Goal: Task Accomplishment & Management: Use online tool/utility

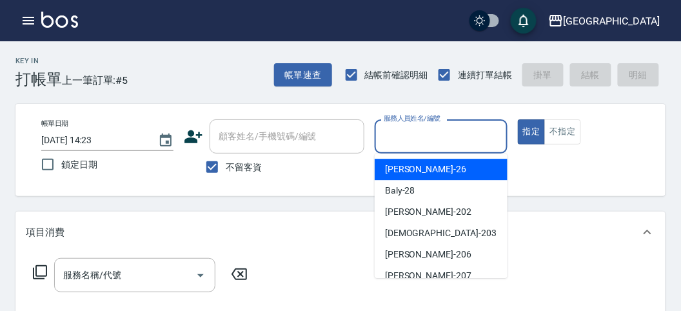
click at [473, 143] on input "服務人員姓名/編號" at bounding box center [441, 136] width 121 height 23
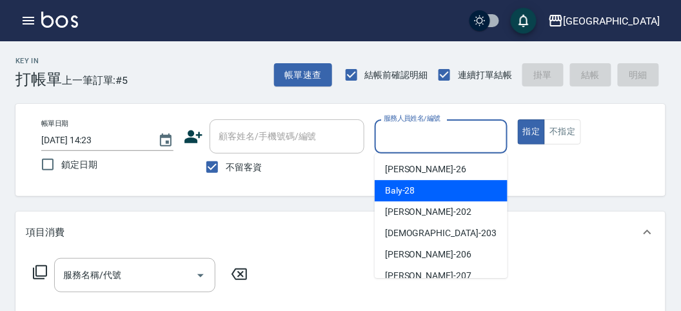
click at [432, 197] on div "Baly -28" at bounding box center [441, 190] width 133 height 21
type input "Baly-28"
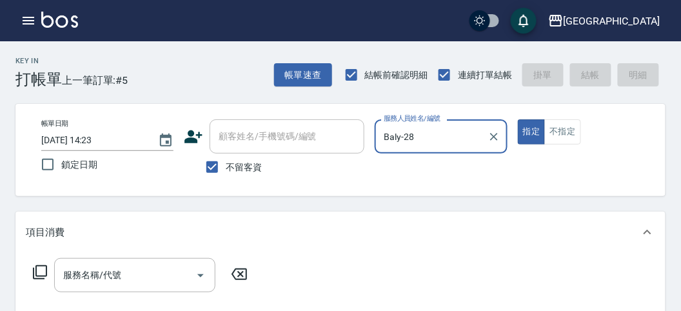
click at [204, 232] on div "項目消費" at bounding box center [333, 233] width 614 height 14
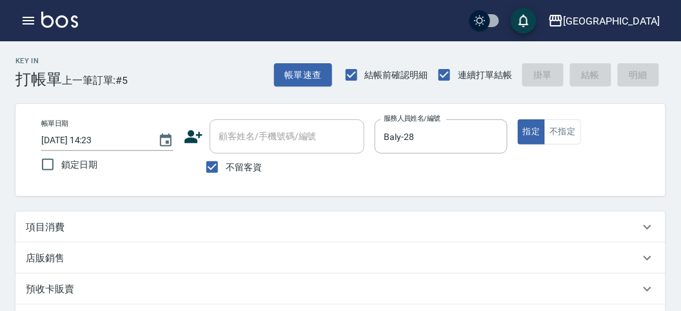
click at [217, 224] on div "項目消費" at bounding box center [333, 228] width 614 height 14
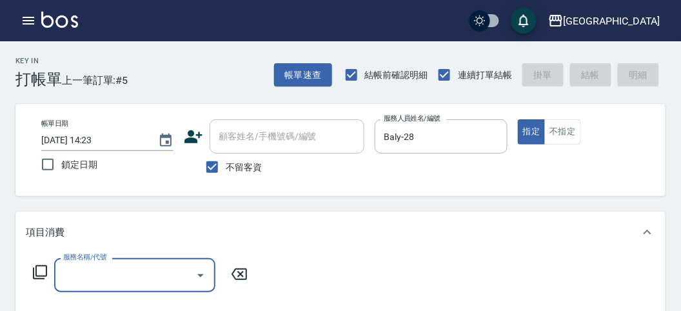
click at [37, 273] on icon at bounding box center [39, 271] width 15 height 15
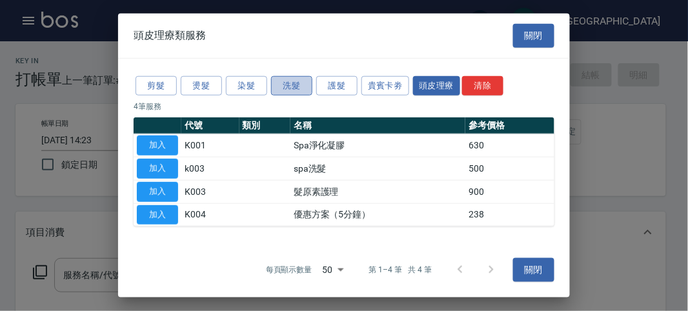
click at [282, 83] on button "洗髮" at bounding box center [291, 85] width 41 height 20
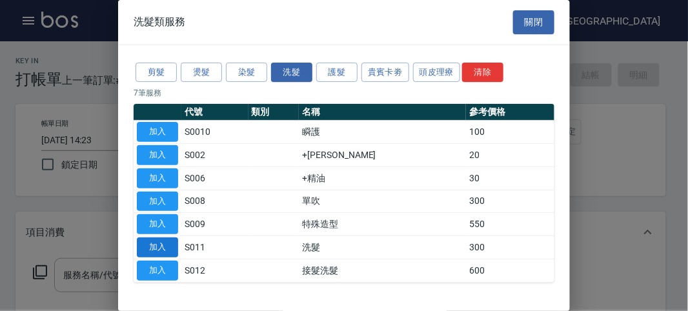
click at [164, 237] on button "加入" at bounding box center [157, 247] width 41 height 20
type input "洗髮(S011)"
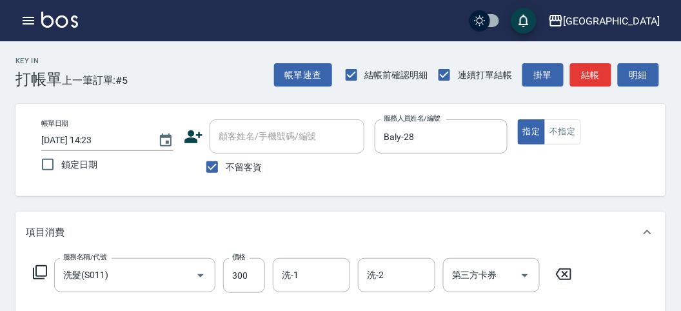
scroll to position [72, 0]
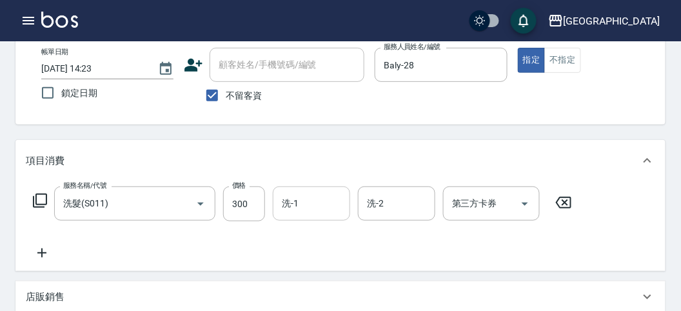
click at [289, 207] on input "洗-1" at bounding box center [312, 203] width 66 height 23
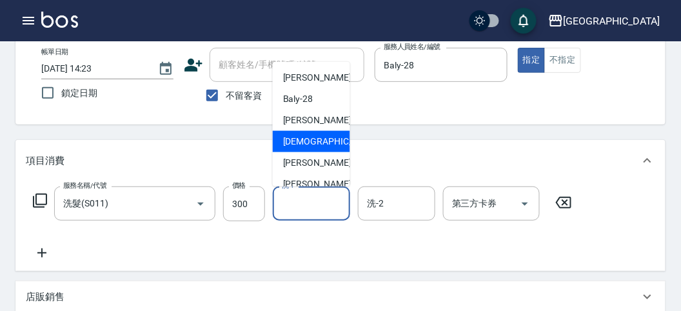
scroll to position [141, 0]
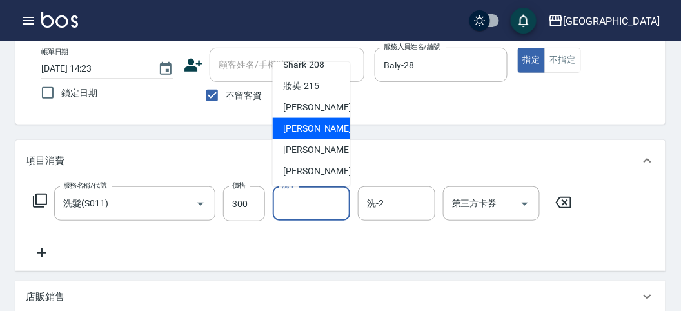
click at [303, 132] on span "[PERSON_NAME] -218" at bounding box center [326, 129] width 86 height 14
type input "Min Min-218"
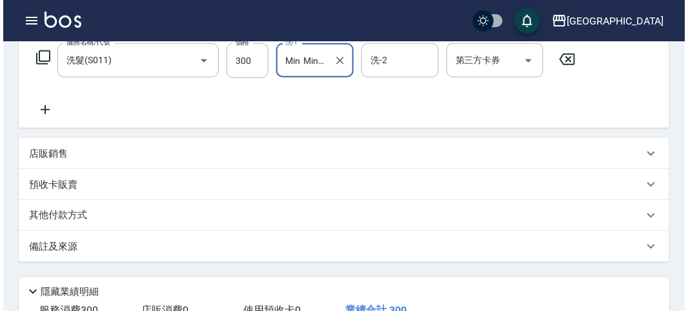
scroll to position [377, 0]
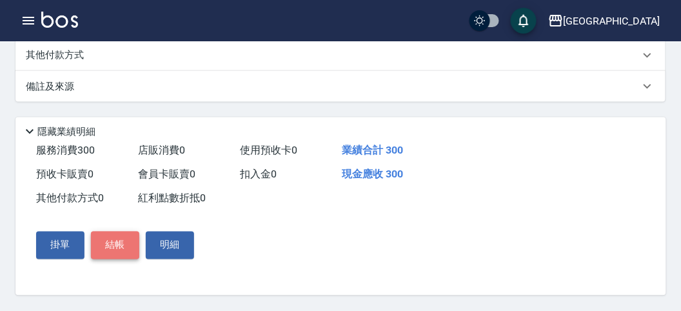
click at [127, 251] on button "結帳" at bounding box center [115, 245] width 48 height 27
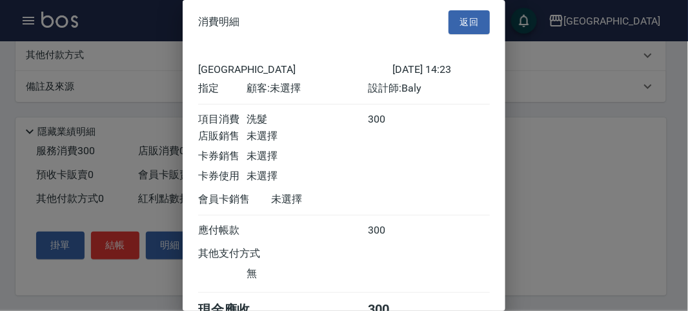
scroll to position [72, 0]
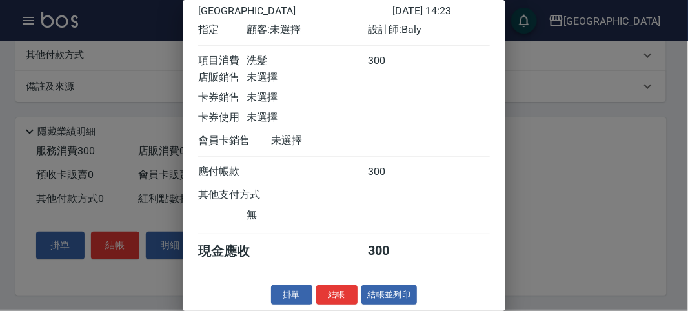
click at [335, 299] on button "結帳" at bounding box center [336, 295] width 41 height 20
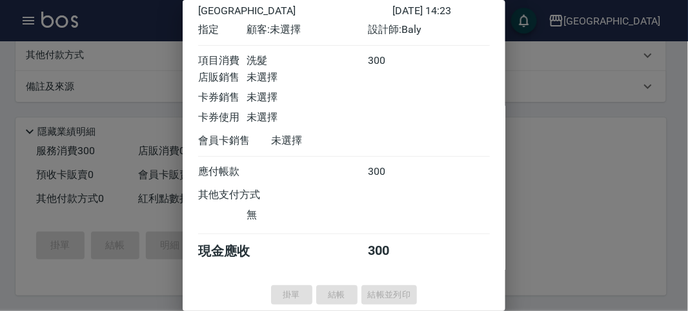
type input "[DATE] 15:32"
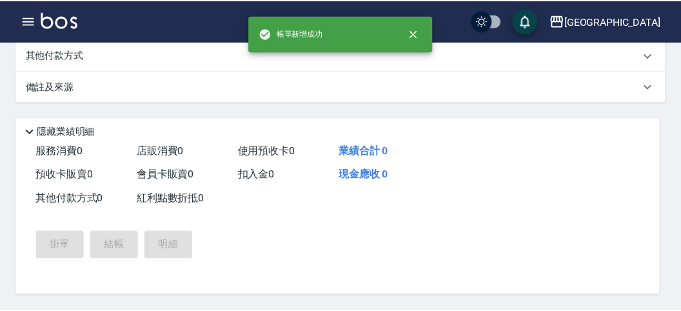
scroll to position [0, 0]
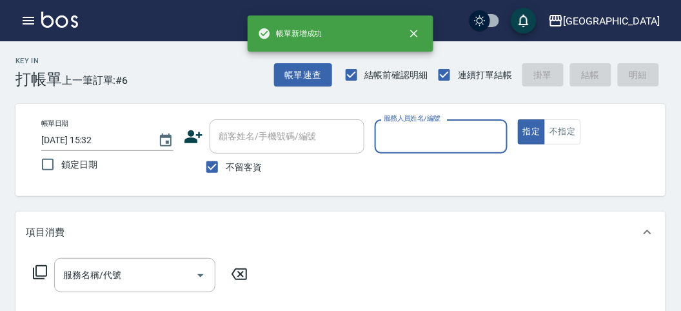
click at [458, 134] on input "服務人員姓名/編號" at bounding box center [441, 136] width 121 height 23
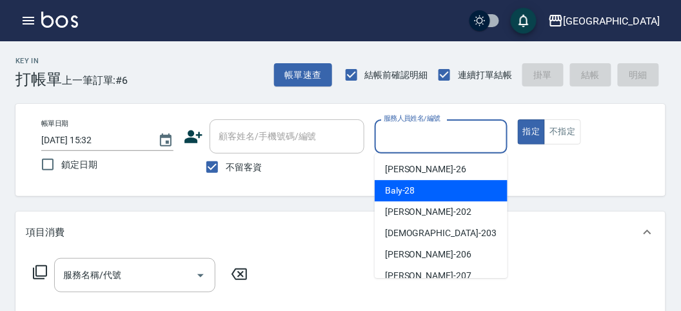
click at [431, 192] on div "Baly -28" at bounding box center [441, 190] width 133 height 21
type input "Baly-28"
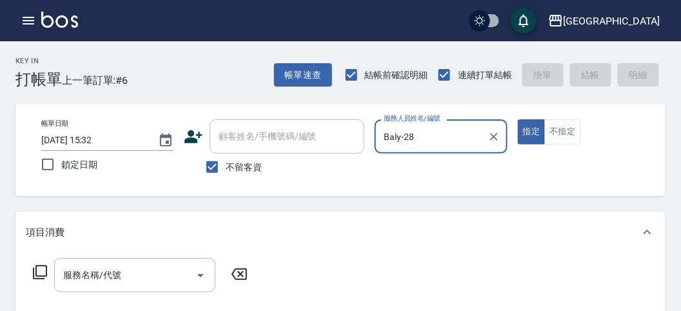
click at [35, 273] on icon at bounding box center [40, 272] width 14 height 14
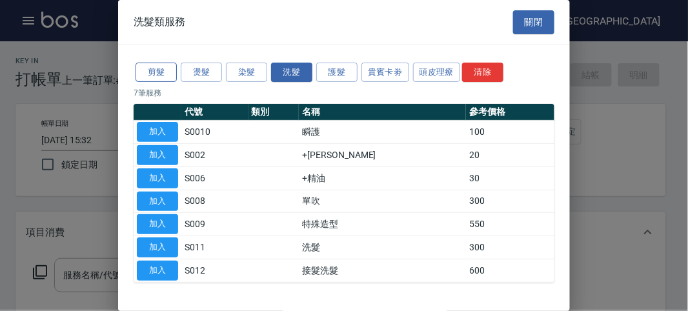
click at [155, 72] on button "剪髮" at bounding box center [155, 73] width 41 height 20
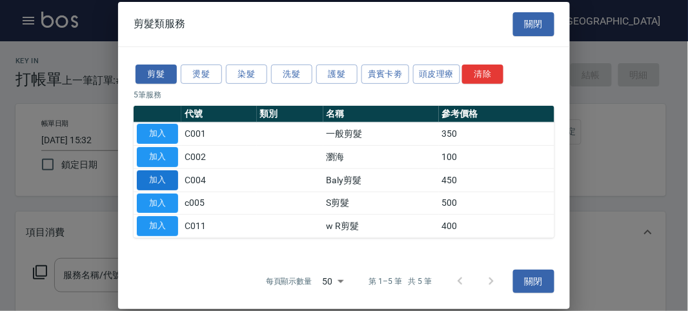
click at [166, 178] on button "加入" at bounding box center [157, 180] width 41 height 20
type input "Baly剪髮(C004)"
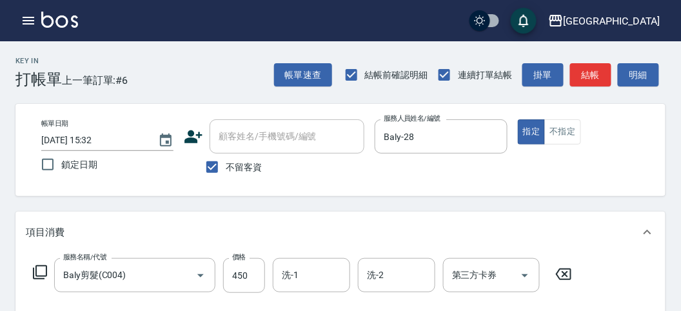
click at [46, 270] on icon at bounding box center [40, 272] width 14 height 14
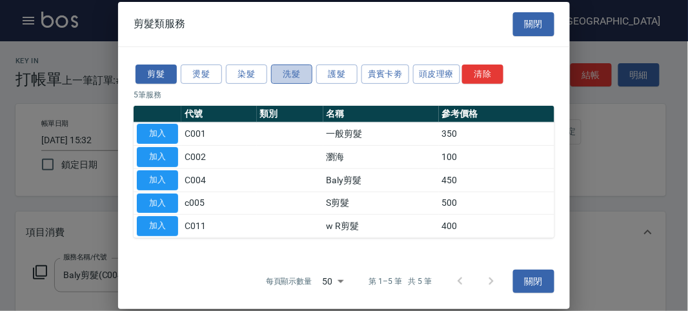
click at [285, 75] on button "洗髮" at bounding box center [291, 74] width 41 height 20
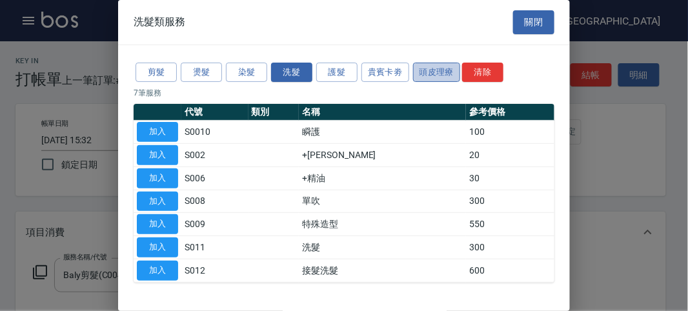
click at [426, 72] on button "頭皮理療" at bounding box center [437, 73] width 48 height 20
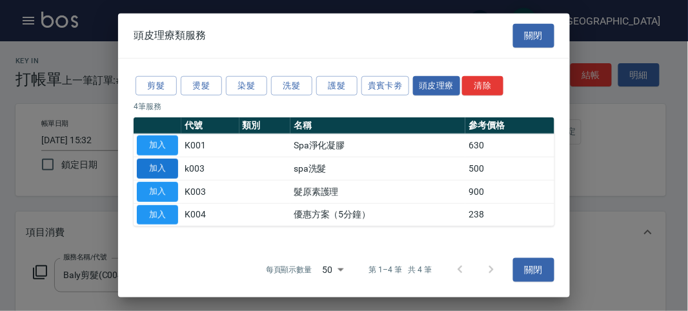
click at [168, 172] on button "加入" at bounding box center [157, 169] width 41 height 20
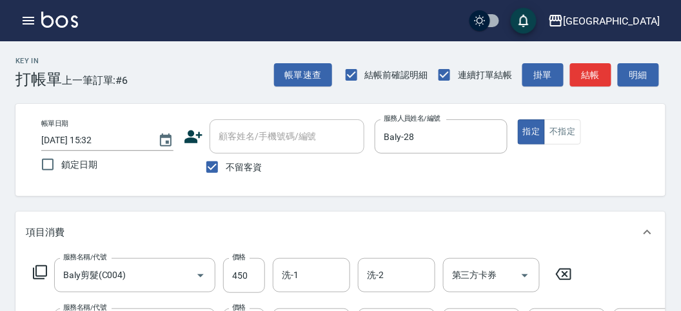
click at [39, 269] on icon at bounding box center [39, 271] width 15 height 15
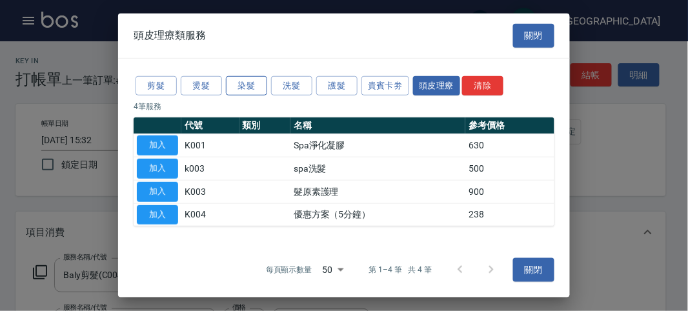
click at [241, 84] on button "染髮" at bounding box center [246, 85] width 41 height 20
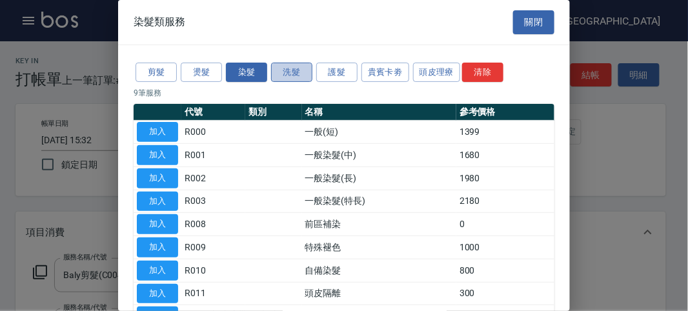
click at [285, 75] on button "洗髮" at bounding box center [291, 73] width 41 height 20
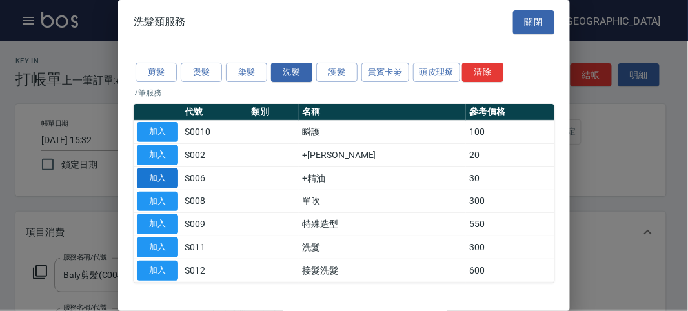
click at [173, 172] on button "加入" at bounding box center [157, 178] width 41 height 20
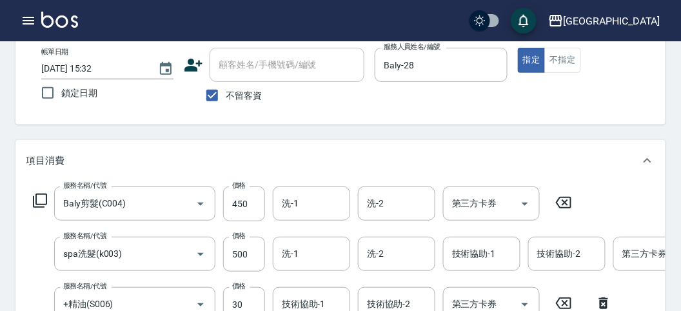
scroll to position [143, 0]
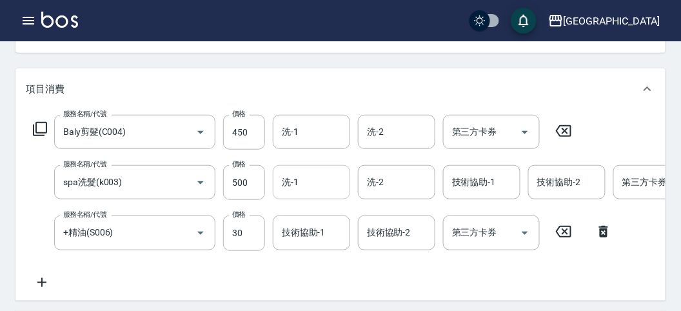
click at [316, 192] on input "洗-1" at bounding box center [312, 182] width 66 height 23
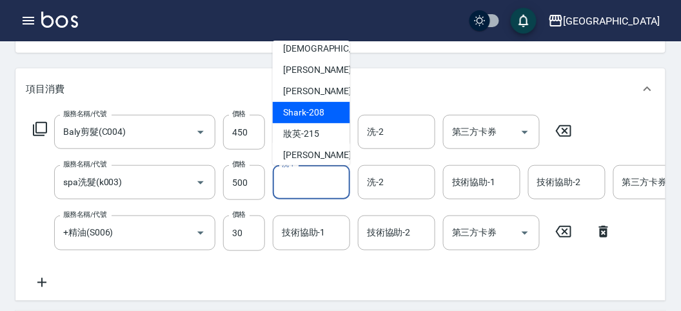
scroll to position [141, 0]
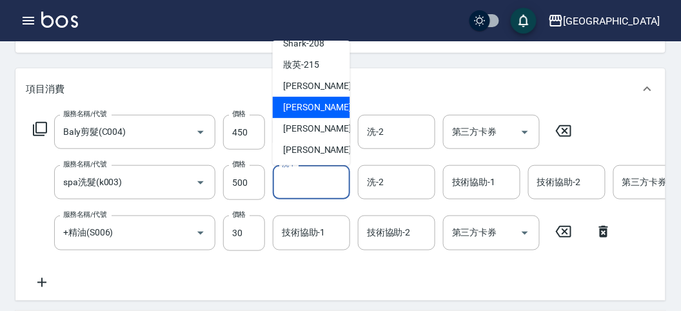
click at [314, 110] on span "[PERSON_NAME] -218" at bounding box center [326, 108] width 86 height 14
type input "Min Min-218"
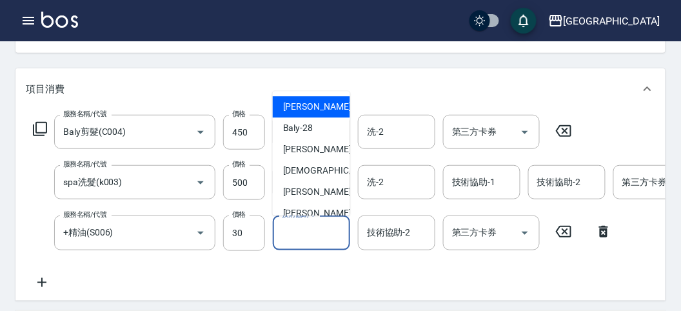
click at [317, 232] on input "技術協助-1" at bounding box center [312, 232] width 66 height 23
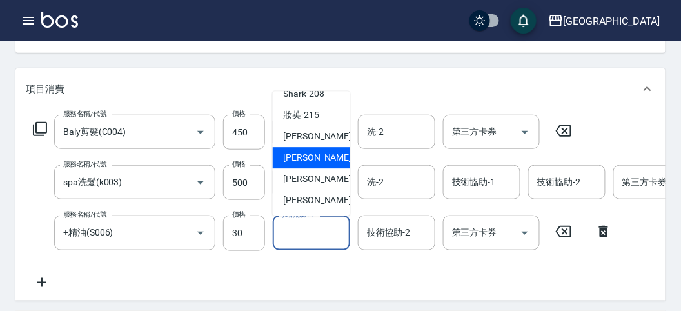
click at [316, 159] on span "[PERSON_NAME] -218" at bounding box center [326, 159] width 86 height 14
type input "Min Min-218"
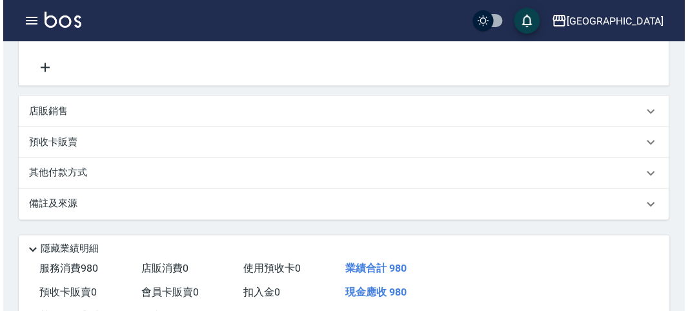
scroll to position [490, 0]
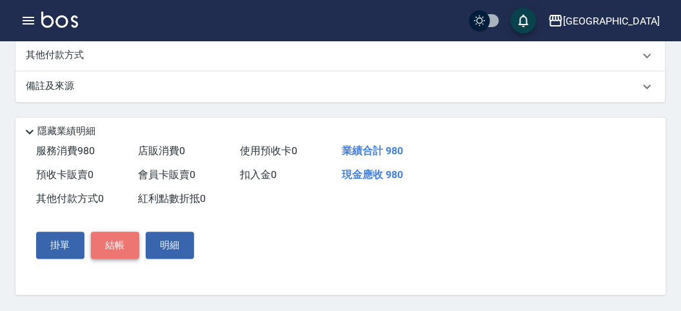
click at [124, 240] on button "結帳" at bounding box center [115, 245] width 48 height 27
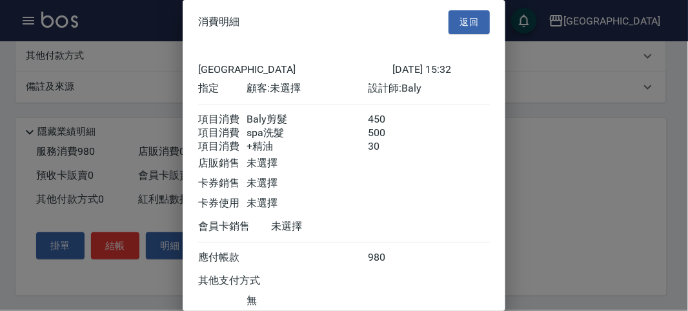
scroll to position [101, 0]
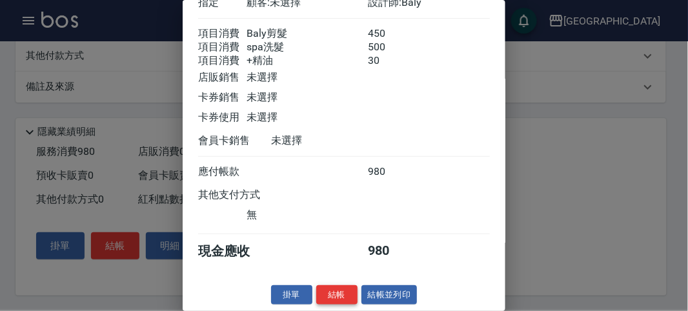
click at [336, 290] on button "結帳" at bounding box center [336, 295] width 41 height 20
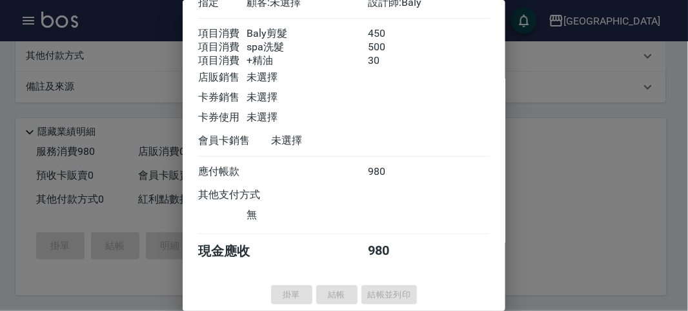
type input "[DATE] 15:33"
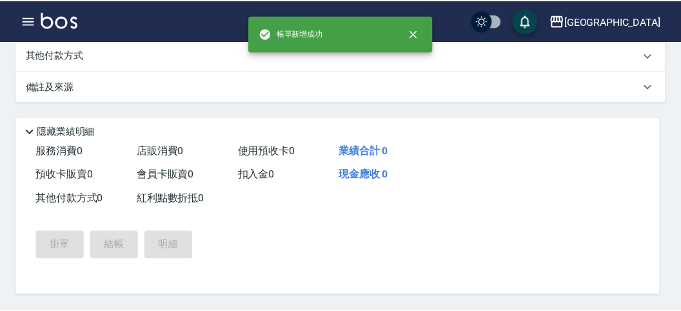
scroll to position [0, 0]
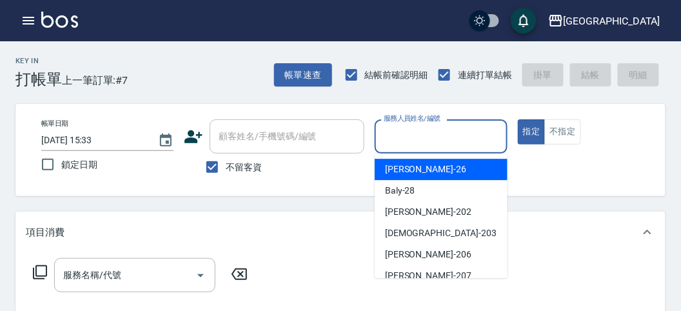
click at [395, 137] on input "服務人員姓名/編號" at bounding box center [441, 136] width 121 height 23
click at [410, 175] on span "[PERSON_NAME] -26" at bounding box center [425, 170] width 81 height 14
type input "[PERSON_NAME]-26"
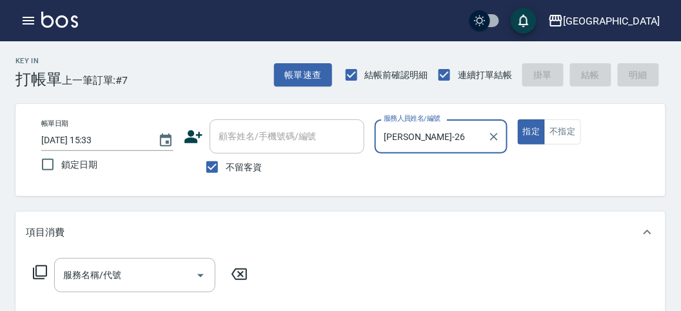
click at [42, 263] on div "服務名稱/代號 服務名稱/代號" at bounding box center [141, 275] width 230 height 34
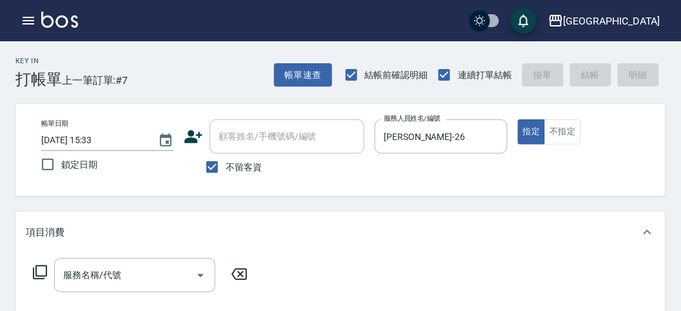
click at [40, 271] on icon at bounding box center [39, 271] width 15 height 15
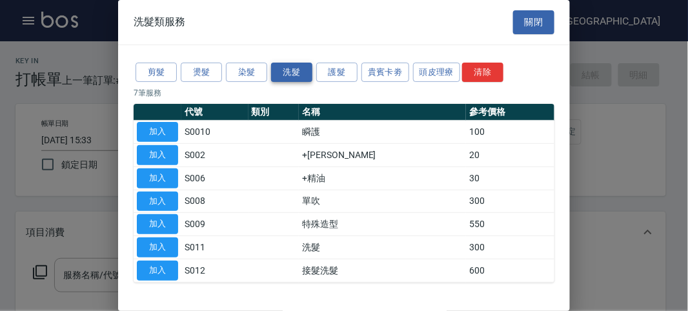
click at [306, 68] on button "洗髮" at bounding box center [291, 73] width 41 height 20
click at [443, 68] on button "頭皮理療" at bounding box center [437, 73] width 48 height 20
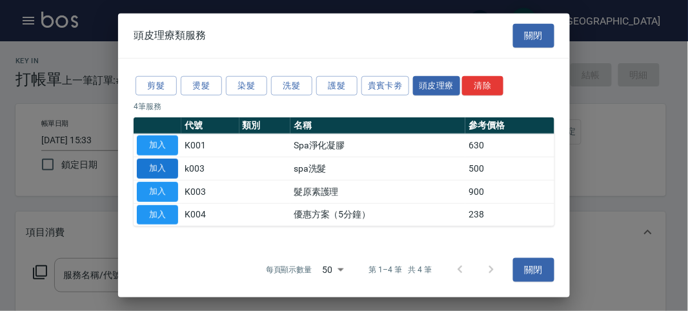
click at [151, 170] on button "加入" at bounding box center [157, 169] width 41 height 20
type input "spa洗髮(k003)"
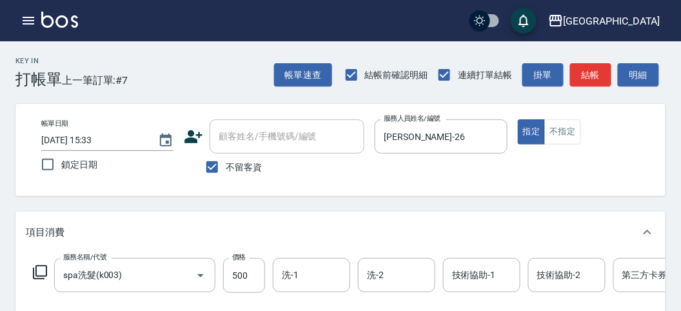
click at [38, 270] on icon at bounding box center [39, 271] width 15 height 15
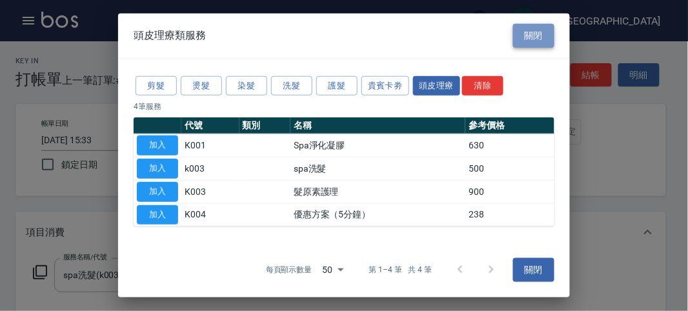
click at [535, 36] on button "關閉" at bounding box center [533, 36] width 41 height 24
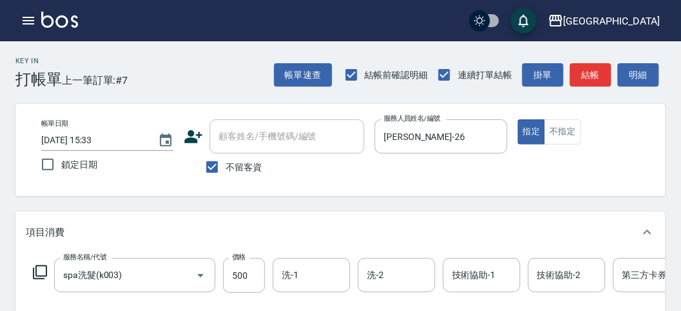
click at [40, 275] on icon at bounding box center [40, 272] width 14 height 14
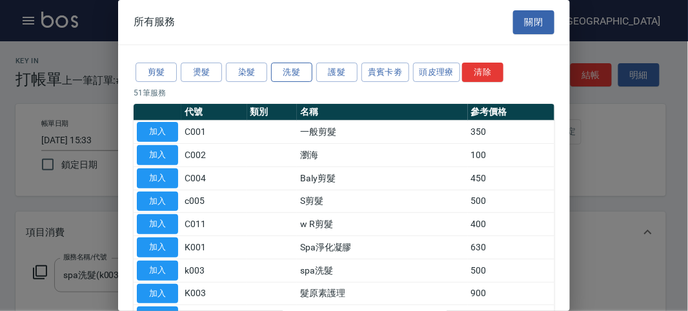
click at [285, 72] on button "洗髮" at bounding box center [291, 73] width 41 height 20
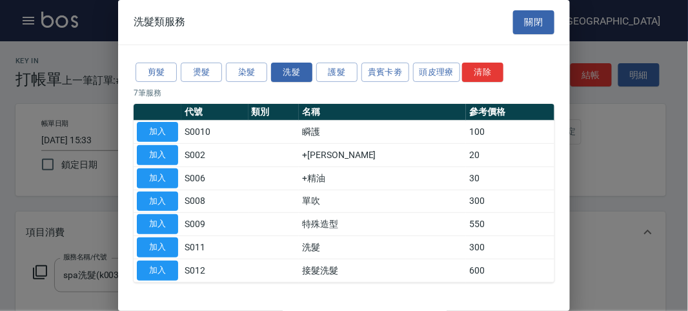
click at [162, 147] on button "加入" at bounding box center [157, 155] width 41 height 20
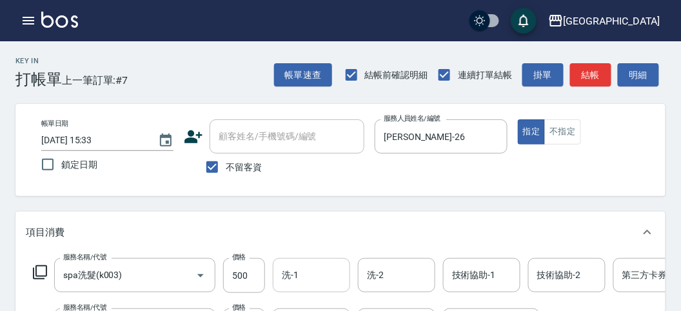
click at [293, 273] on input "洗-1" at bounding box center [312, 275] width 66 height 23
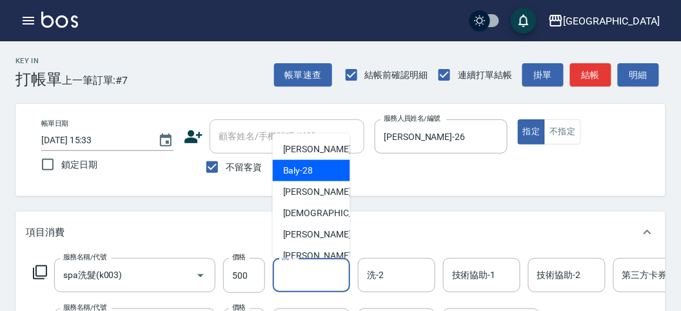
scroll to position [141, 0]
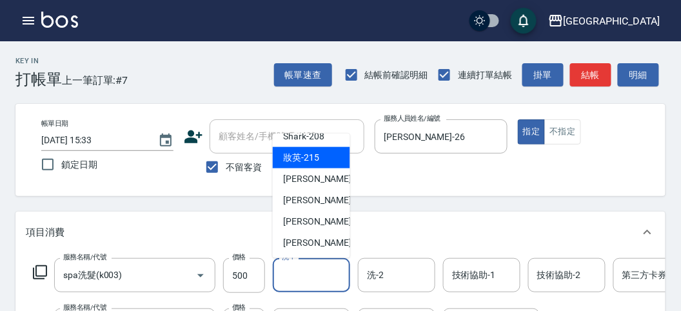
click at [313, 163] on span "妝英 -215" at bounding box center [301, 158] width 36 height 14
type input "妝英-215"
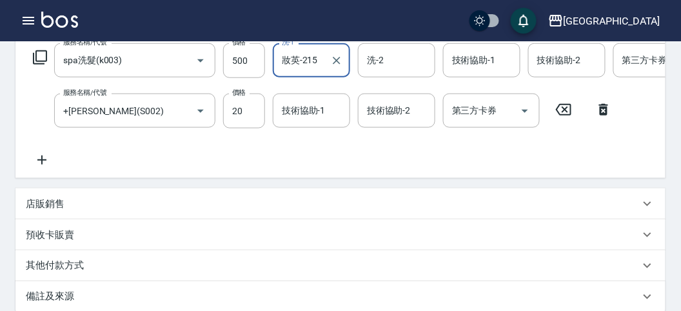
scroll to position [72, 0]
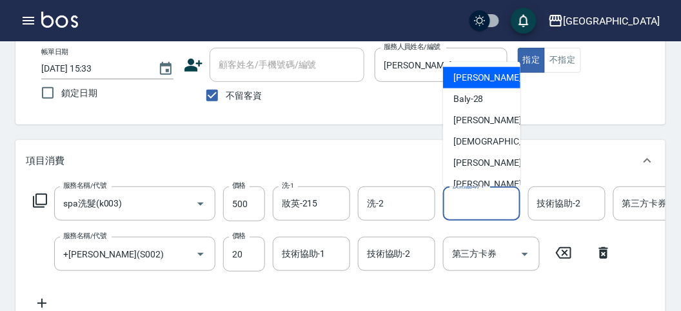
click at [468, 206] on input "技術協助-1" at bounding box center [482, 203] width 66 height 23
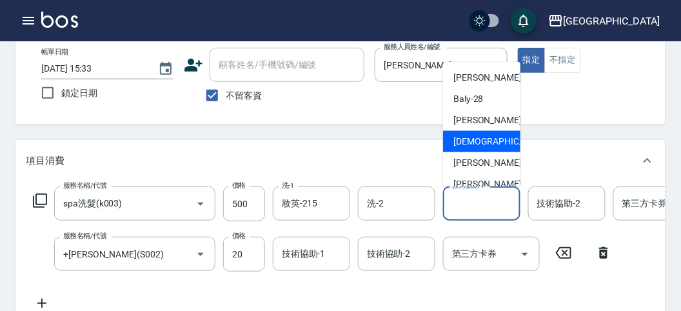
scroll to position [141, 0]
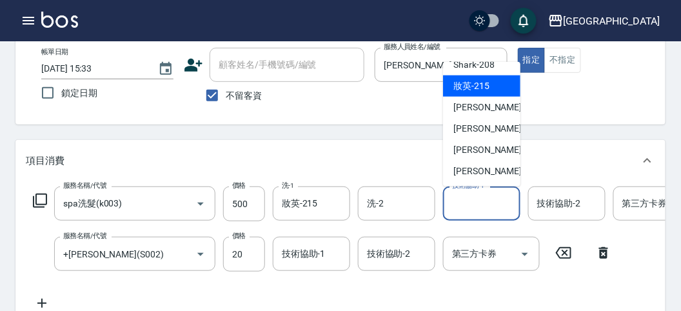
click at [484, 83] on span "妝英 -215" at bounding box center [471, 86] width 36 height 14
type input "妝英-215"
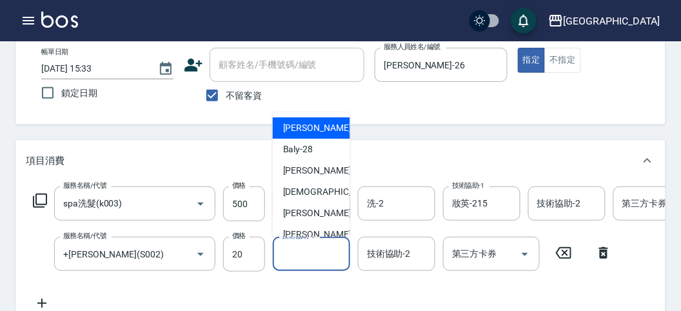
click at [302, 264] on input "技術協助-1" at bounding box center [312, 254] width 66 height 23
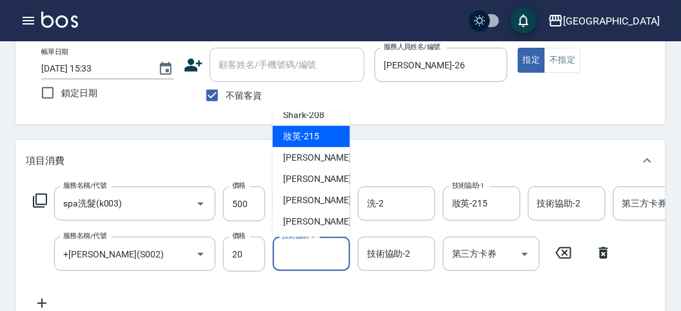
drag, startPoint x: 324, startPoint y: 139, endPoint x: 333, endPoint y: 138, distance: 8.4
click at [328, 138] on div "妝英 -215" at bounding box center [311, 136] width 77 height 21
type input "妝英-215"
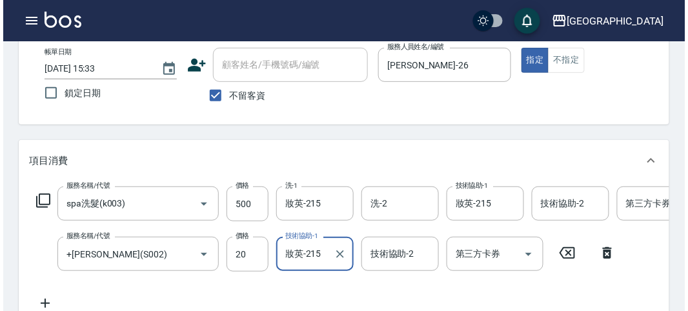
scroll to position [440, 0]
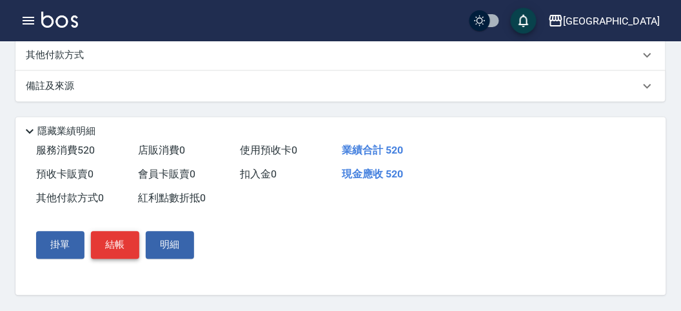
click at [124, 240] on button "結帳" at bounding box center [115, 245] width 48 height 27
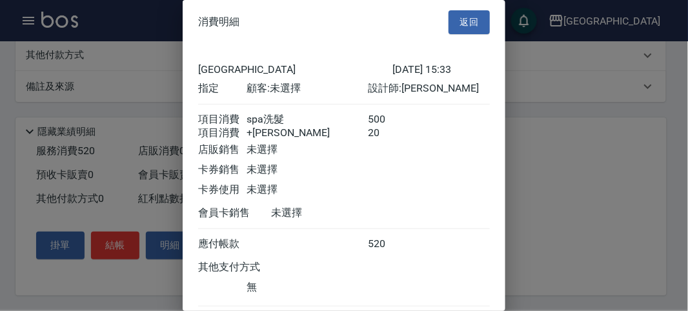
scroll to position [86, 0]
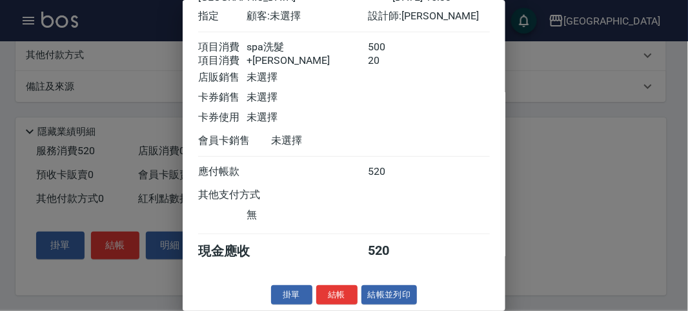
drag, startPoint x: 337, startPoint y: 295, endPoint x: 350, endPoint y: 301, distance: 14.4
click at [339, 294] on button "結帳" at bounding box center [336, 295] width 41 height 20
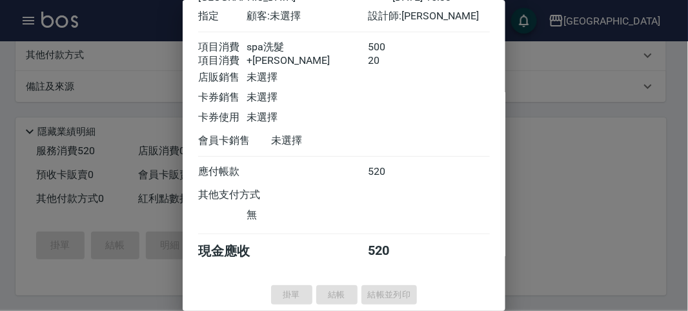
type input "[DATE] 15:34"
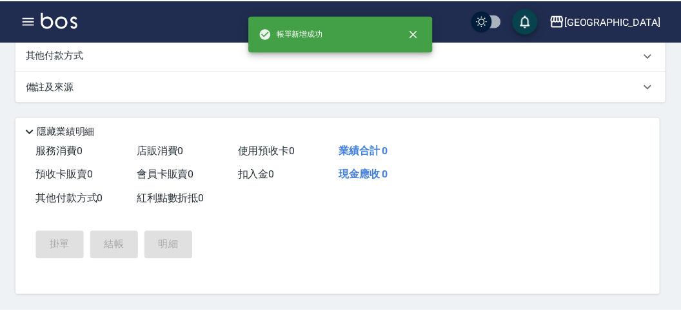
scroll to position [0, 0]
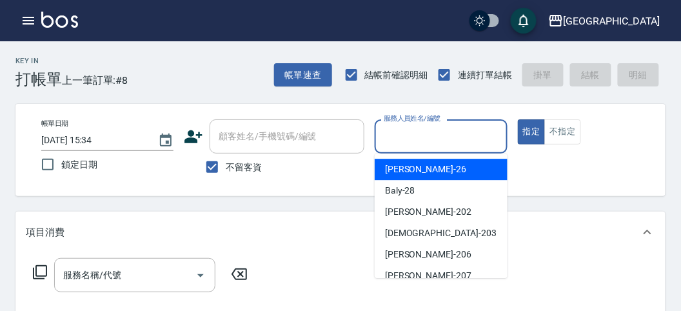
click at [414, 143] on input "服務人員姓名/編號" at bounding box center [441, 136] width 121 height 23
click at [428, 174] on div "[PERSON_NAME] -26" at bounding box center [441, 169] width 133 height 21
type input "[PERSON_NAME]-26"
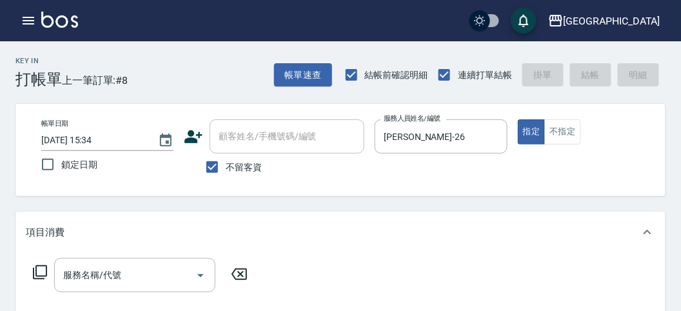
click at [39, 272] on icon at bounding box center [39, 271] width 15 height 15
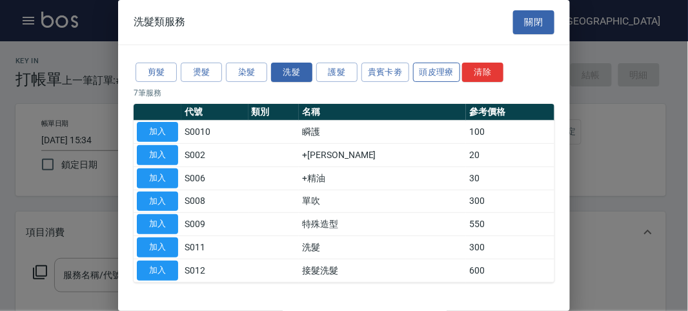
click at [437, 73] on button "頭皮理療" at bounding box center [437, 73] width 48 height 20
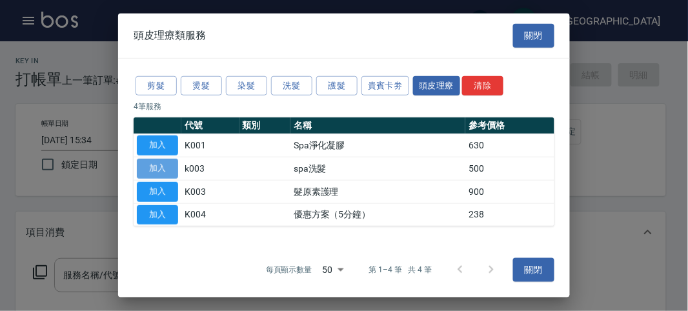
click at [166, 162] on button "加入" at bounding box center [157, 169] width 41 height 20
type input "spa洗髮(k003)"
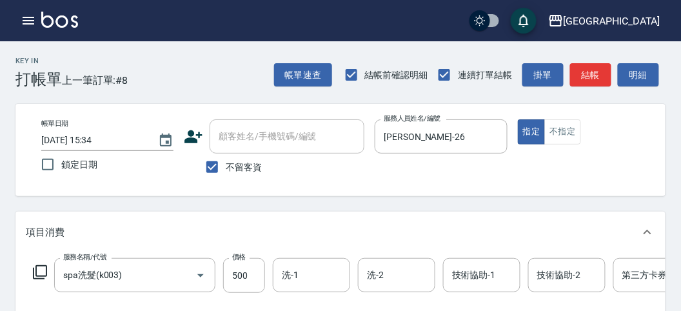
click at [43, 271] on icon at bounding box center [39, 271] width 15 height 15
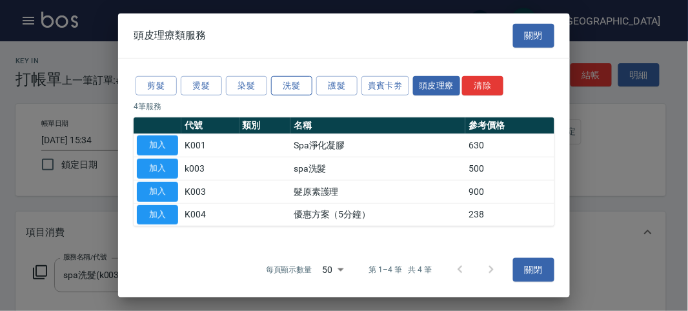
click at [286, 90] on button "洗髮" at bounding box center [291, 85] width 41 height 20
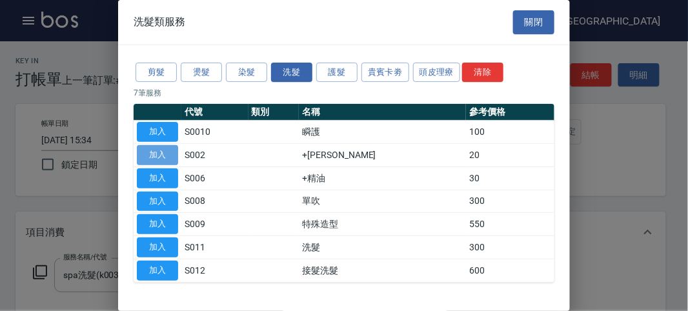
click at [149, 152] on button "加入" at bounding box center [157, 155] width 41 height 20
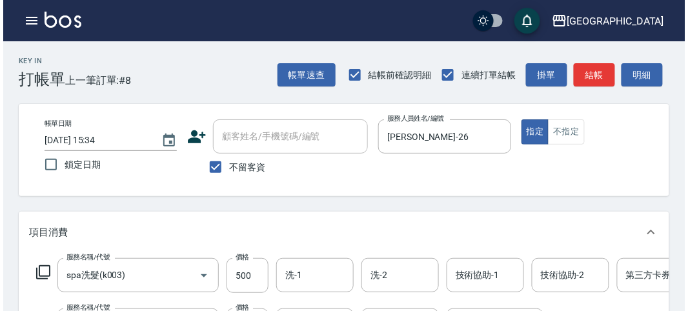
scroll to position [440, 0]
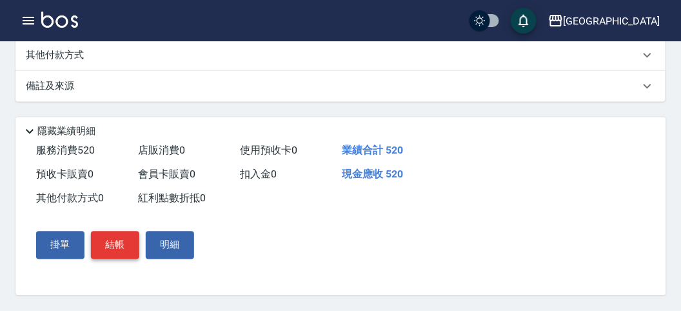
drag, startPoint x: 106, startPoint y: 242, endPoint x: 112, endPoint y: 245, distance: 6.6
click at [110, 245] on button "結帳" at bounding box center [115, 245] width 48 height 27
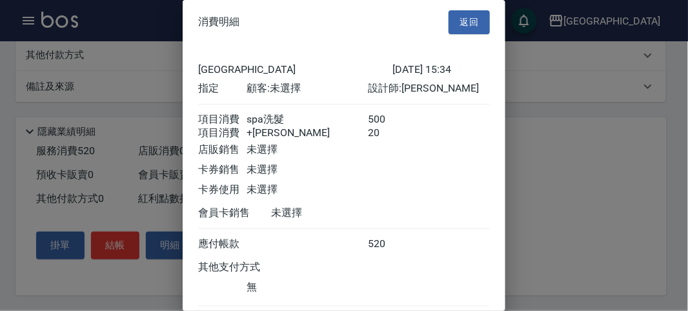
scroll to position [86, 0]
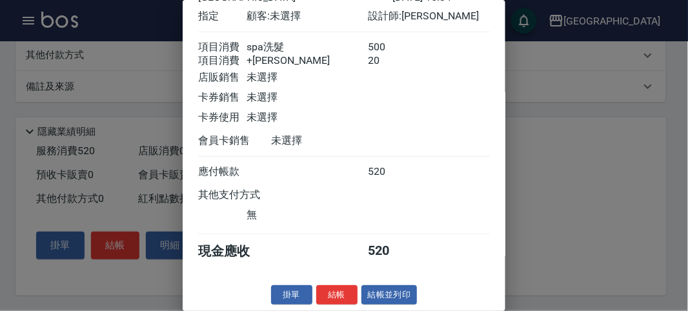
click at [345, 282] on div "消費明細 返回 名留市府 [DATE] 15:34 指定 顧客: 未選擇 設計師: [PERSON_NAME] 項目消費 spa洗髮 500 項目消費 +潤絲…" at bounding box center [344, 155] width 322 height 311
click at [333, 296] on button "結帳" at bounding box center [336, 295] width 41 height 20
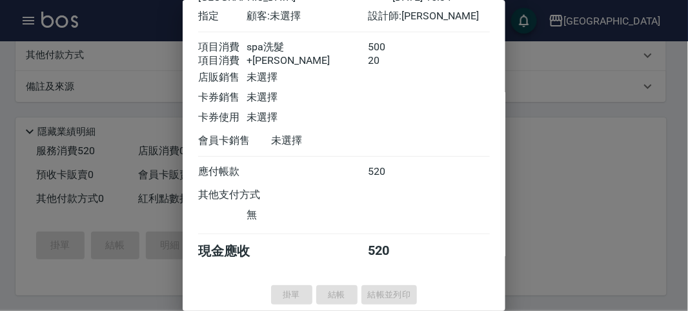
type input "[DATE] 15:35"
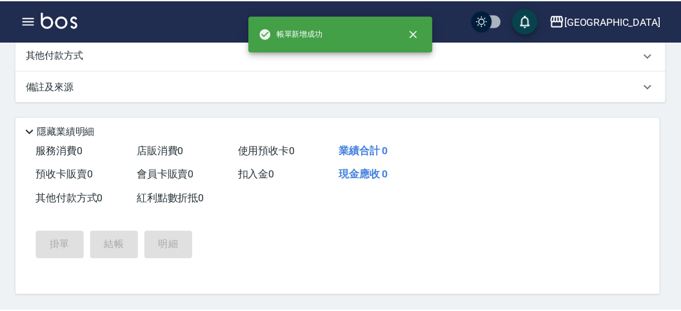
scroll to position [0, 0]
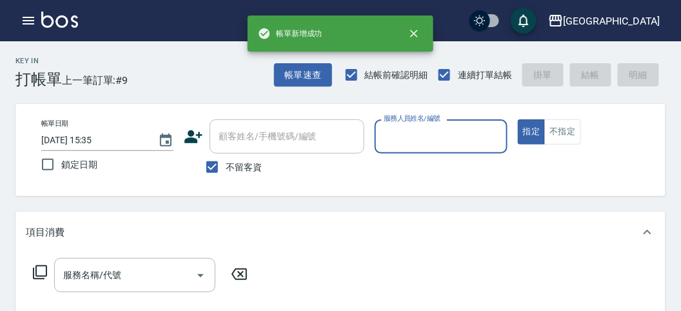
click at [156, 72] on div "Key In 打帳單 上一筆訂單:#9 帳單速查 結帳前確認明細 連續打單結帳 掛單 結帳 明細" at bounding box center [333, 64] width 666 height 47
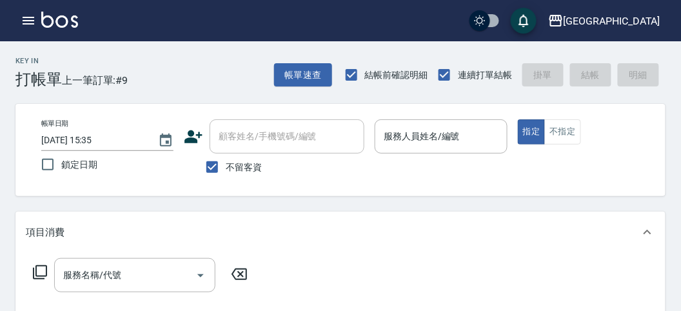
drag, startPoint x: 382, startPoint y: 225, endPoint x: 466, endPoint y: 190, distance: 90.2
click at [408, 221] on div "項目消費" at bounding box center [340, 232] width 650 height 41
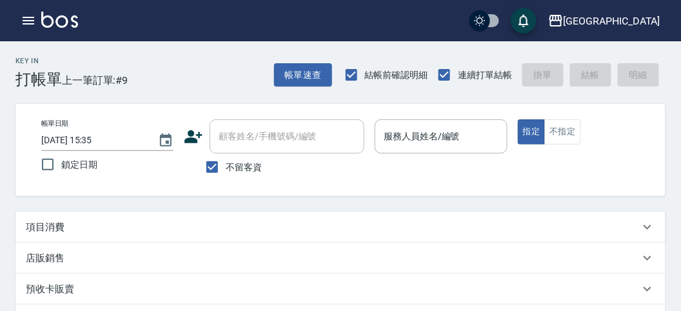
click at [221, 55] on div "Key In 打帳單 上一筆訂單:#9 帳單速查 結帳前確認明細 連續打單結帳 掛單 結帳 明細" at bounding box center [333, 64] width 666 height 47
click at [35, 19] on icon "button" at bounding box center [28, 20] width 15 height 15
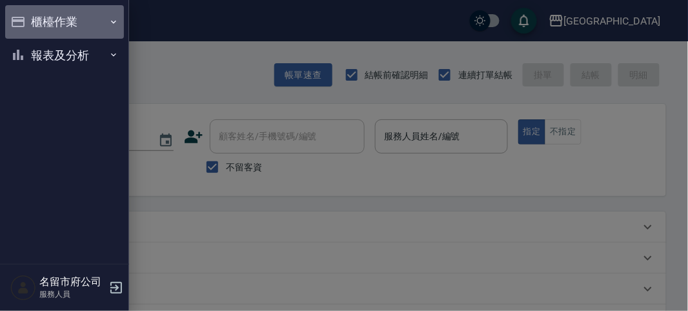
click at [52, 21] on button "櫃檯作業" at bounding box center [64, 22] width 119 height 34
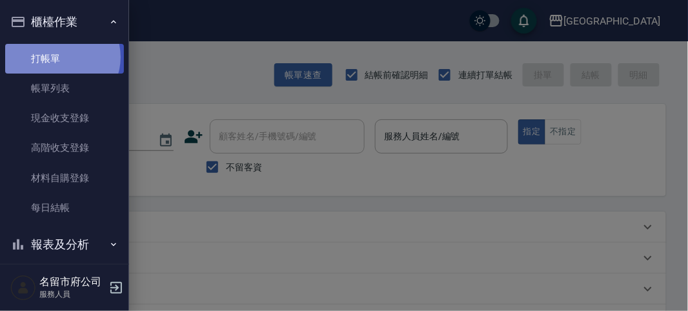
click at [61, 58] on link "打帳單" at bounding box center [64, 59] width 119 height 30
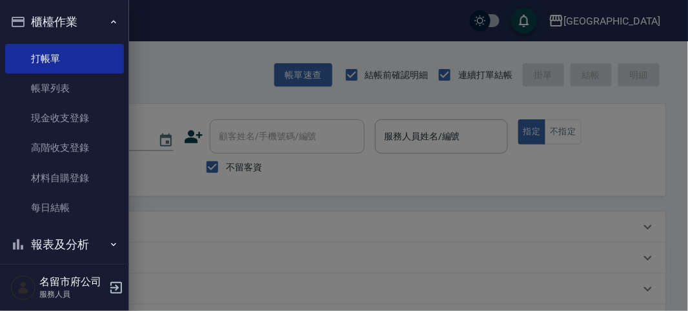
click at [62, 15] on button "櫃檯作業" at bounding box center [64, 22] width 119 height 34
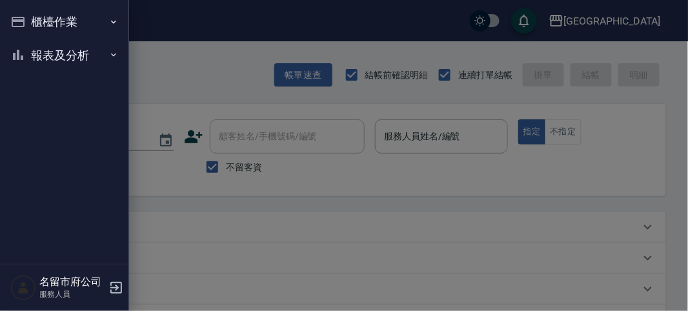
click at [63, 16] on button "櫃檯作業" at bounding box center [64, 22] width 119 height 34
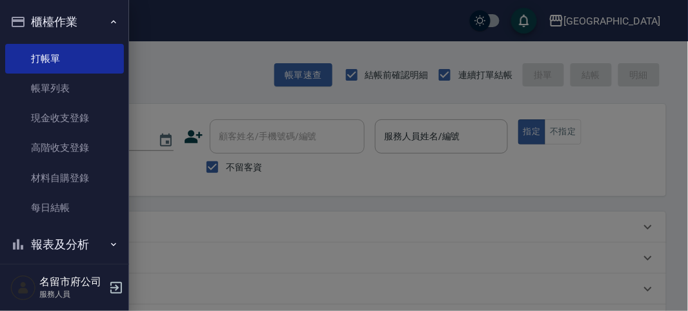
click at [64, 17] on button "櫃檯作業" at bounding box center [64, 22] width 119 height 34
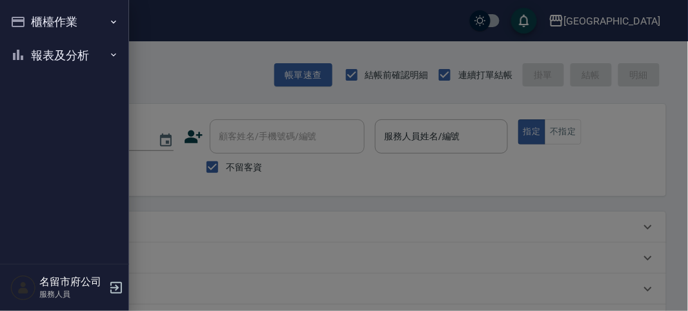
click at [66, 54] on button "報表及分析" at bounding box center [64, 56] width 119 height 34
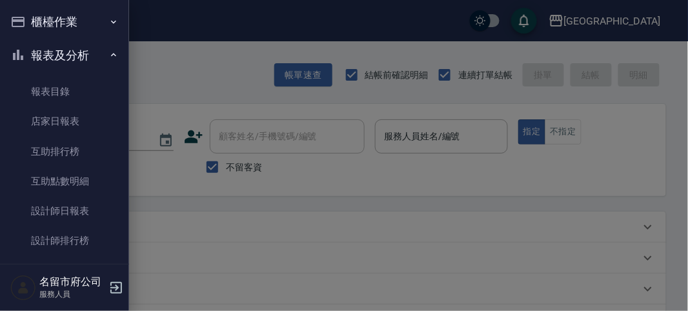
click at [65, 53] on button "報表及分析" at bounding box center [64, 56] width 119 height 34
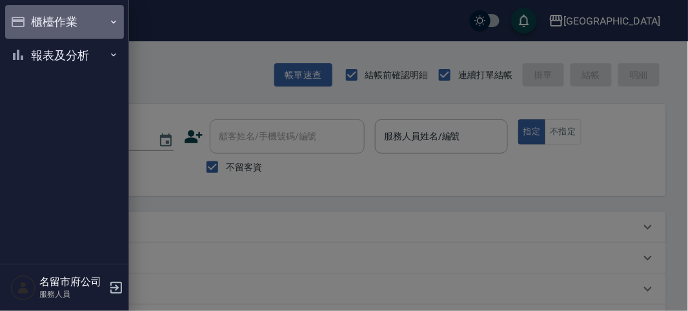
click at [64, 20] on button "櫃檯作業" at bounding box center [64, 22] width 119 height 34
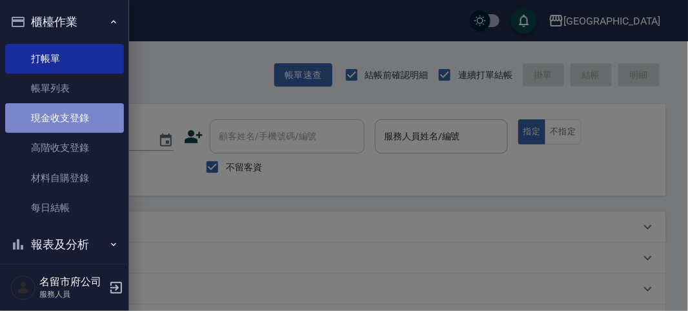
click at [74, 121] on link "現金收支登錄" at bounding box center [64, 118] width 119 height 30
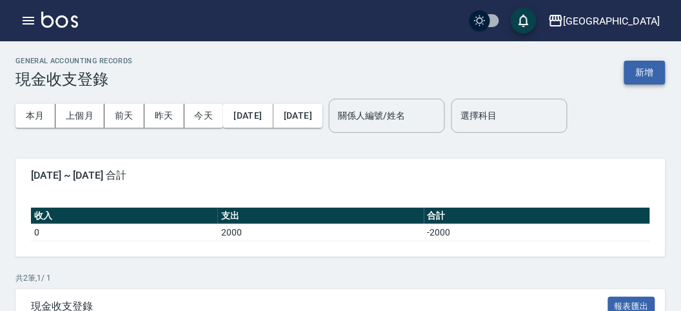
click at [644, 75] on button "新增" at bounding box center [644, 73] width 41 height 24
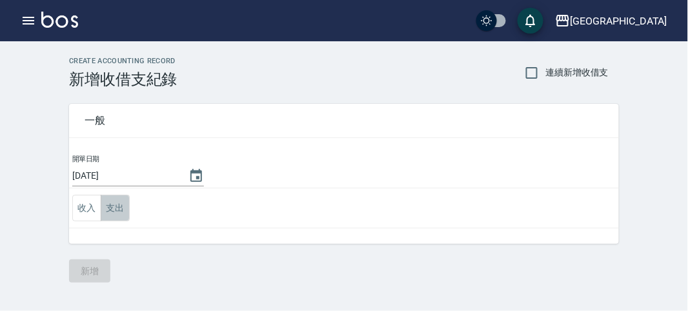
click at [118, 206] on button "支出" at bounding box center [115, 208] width 29 height 26
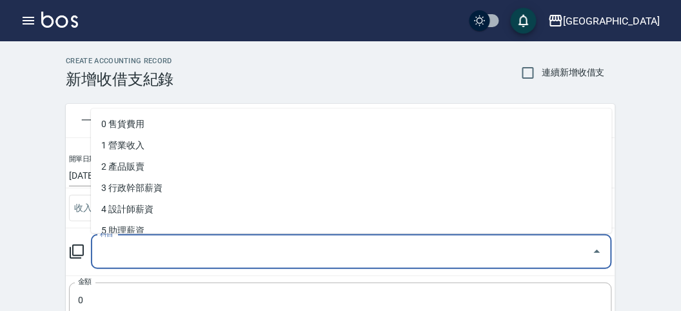
click at [117, 252] on input "科目" at bounding box center [342, 252] width 490 height 23
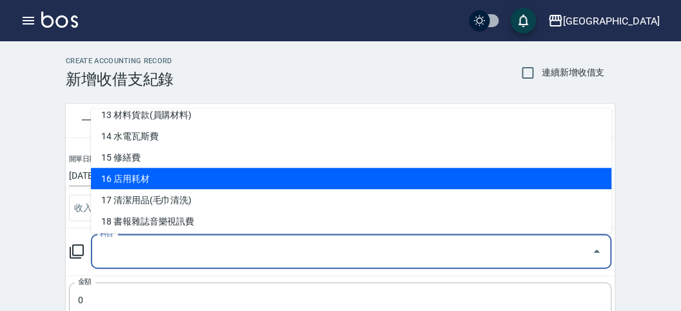
scroll to position [143, 0]
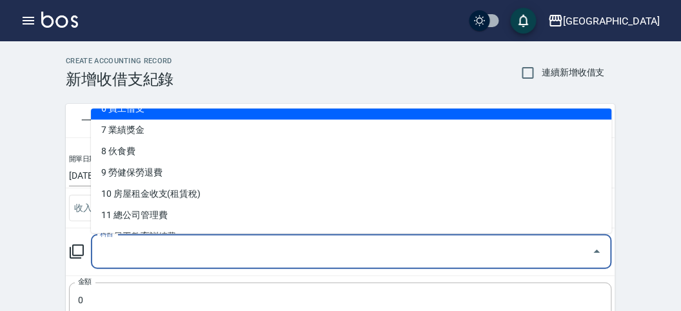
click at [181, 114] on li "6 員工借支" at bounding box center [351, 109] width 521 height 21
type input "6 員工借支"
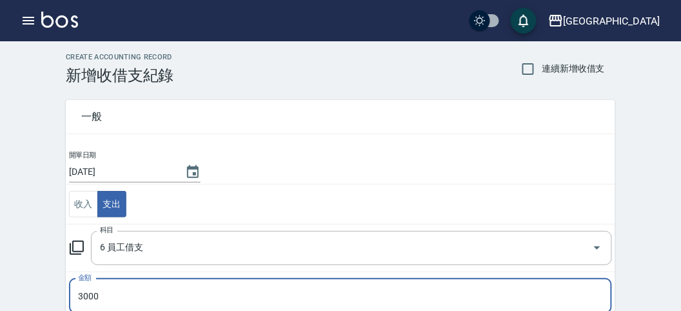
type input "3000"
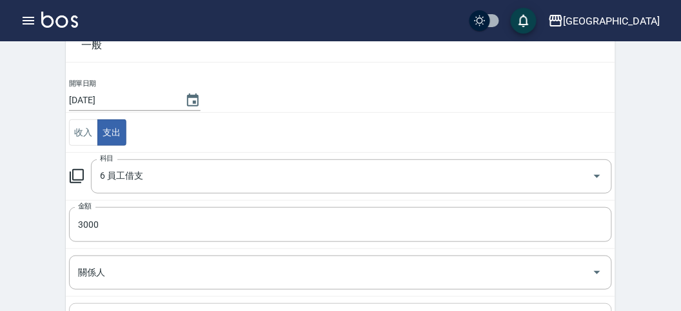
scroll to position [147, 0]
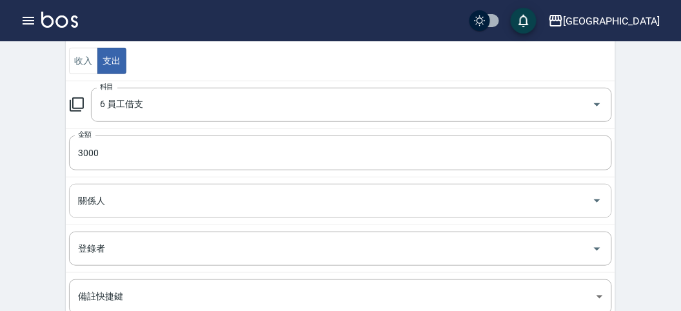
click at [117, 196] on input "關係人" at bounding box center [331, 201] width 512 height 23
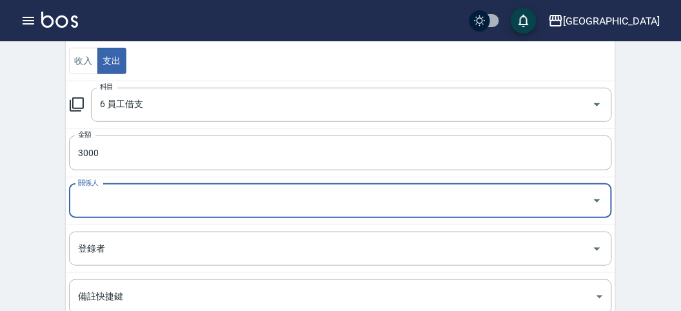
click at [121, 201] on input "關係人" at bounding box center [331, 201] width 512 height 23
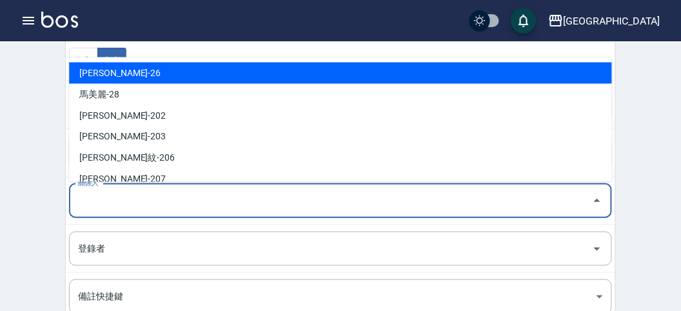
click at [123, 201] on input "關係人" at bounding box center [331, 201] width 512 height 23
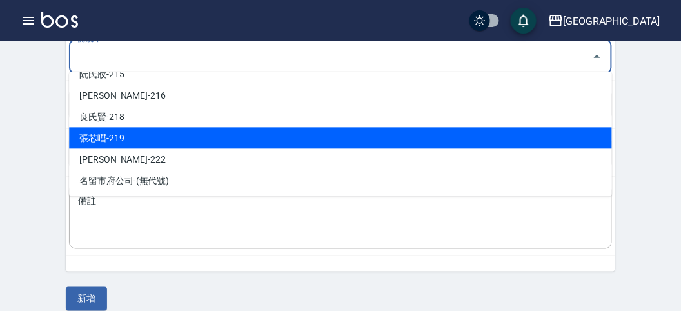
scroll to position [91, 0]
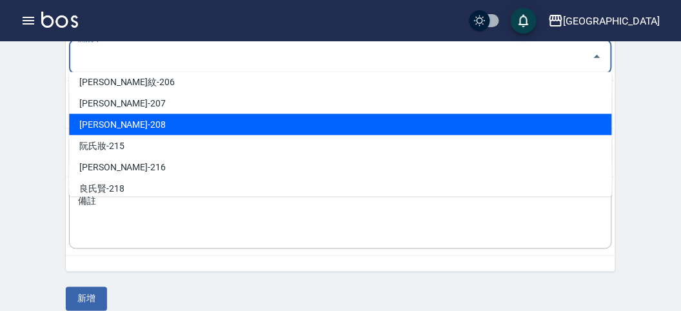
click at [126, 128] on li "[PERSON_NAME]-208" at bounding box center [340, 124] width 543 height 21
type input "[PERSON_NAME]-208"
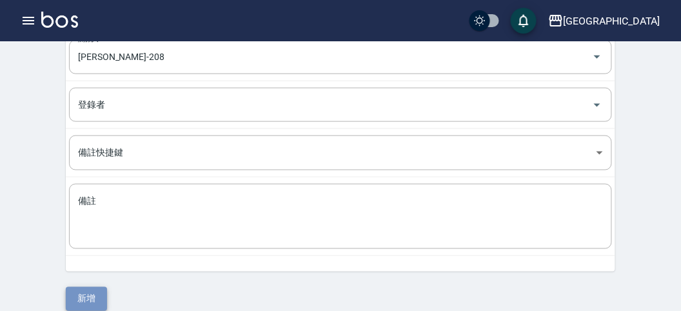
click at [83, 292] on button "新增" at bounding box center [86, 299] width 41 height 24
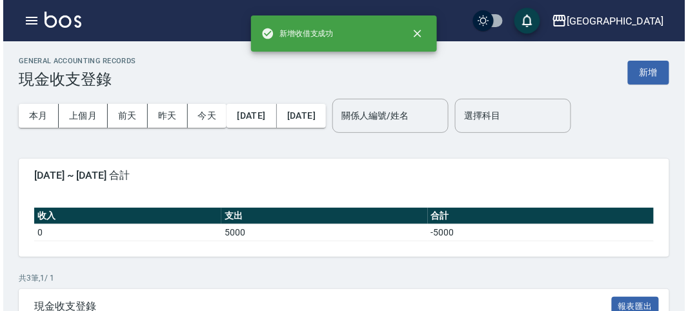
scroll to position [146, 0]
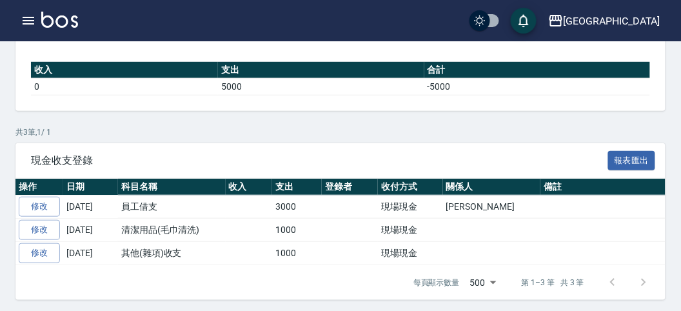
drag, startPoint x: 589, startPoint y: 128, endPoint x: 678, endPoint y: 5, distance: 152.0
click at [590, 126] on p "共 3 筆, 1 / 1" at bounding box center [340, 132] width 650 height 12
click at [29, 22] on icon "button" at bounding box center [28, 20] width 15 height 15
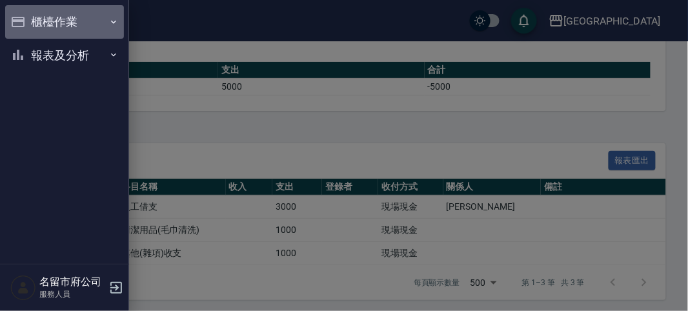
click at [28, 21] on button "櫃檯作業" at bounding box center [64, 22] width 119 height 34
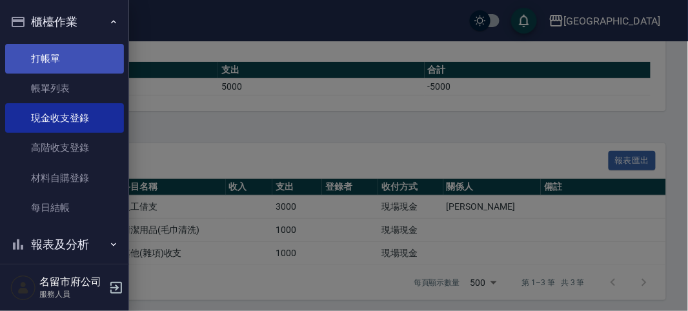
click at [69, 55] on link "打帳單" at bounding box center [64, 59] width 119 height 30
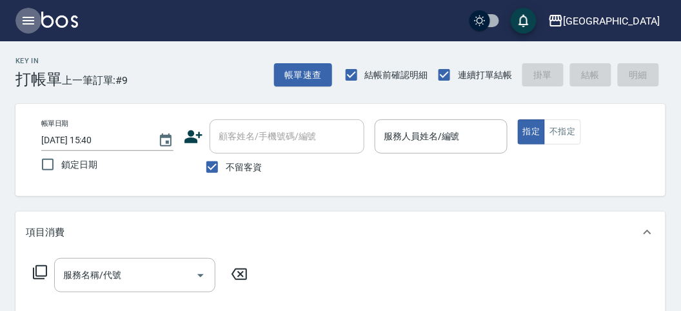
click at [27, 19] on icon "button" at bounding box center [28, 20] width 15 height 15
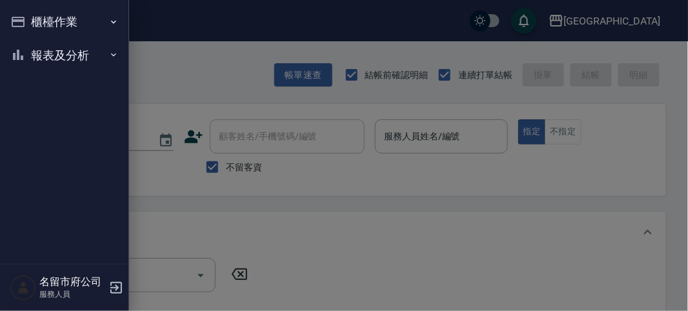
click at [57, 59] on button "報表及分析" at bounding box center [64, 56] width 119 height 34
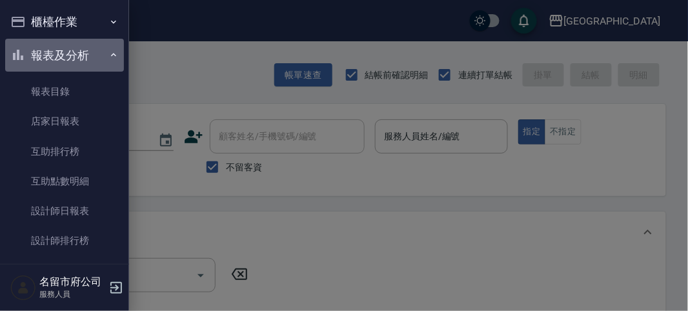
click at [73, 54] on button "報表及分析" at bounding box center [64, 56] width 119 height 34
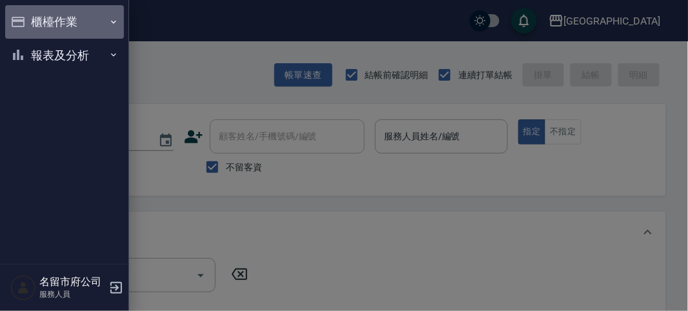
click at [59, 23] on button "櫃檯作業" at bounding box center [64, 22] width 119 height 34
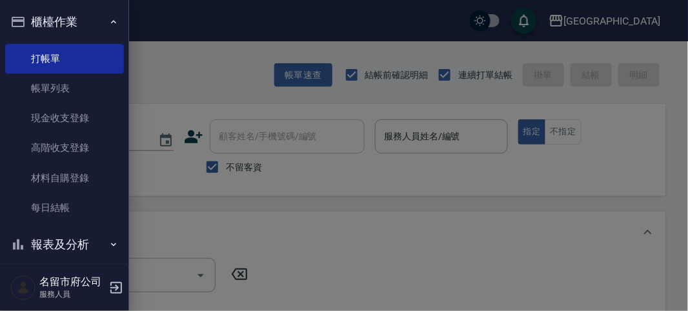
click at [59, 23] on button "櫃檯作業" at bounding box center [64, 22] width 119 height 34
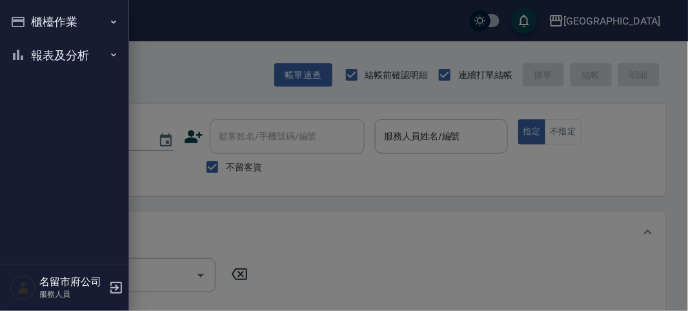
click at [59, 52] on button "報表及分析" at bounding box center [64, 56] width 119 height 34
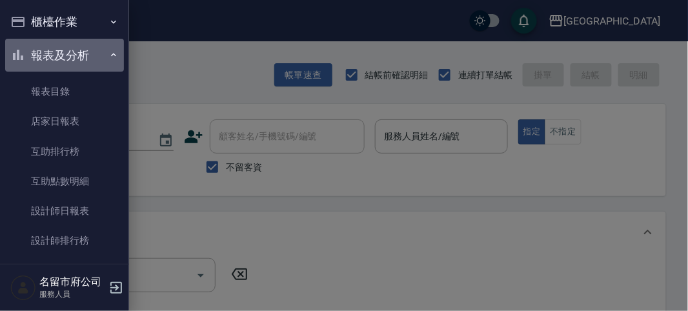
click at [72, 55] on button "報表及分析" at bounding box center [64, 56] width 119 height 34
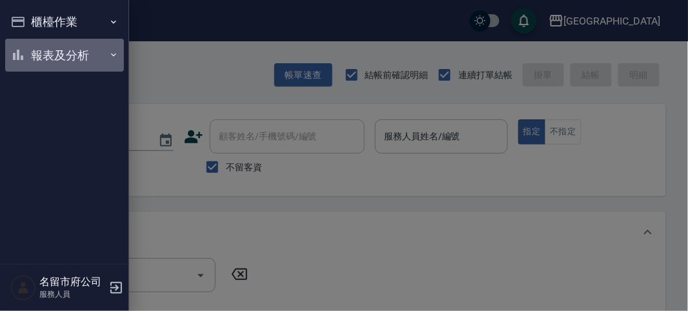
click at [76, 55] on button "報表及分析" at bounding box center [64, 56] width 119 height 34
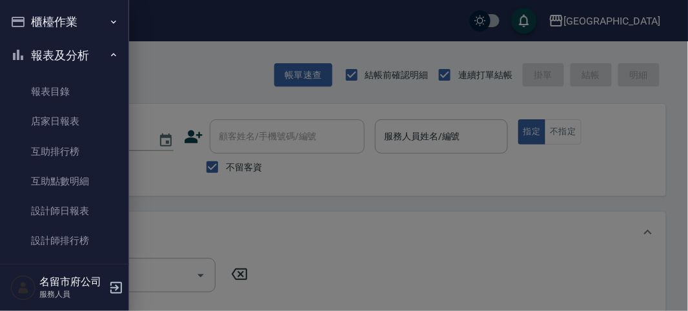
click at [73, 50] on button "報表及分析" at bounding box center [64, 56] width 119 height 34
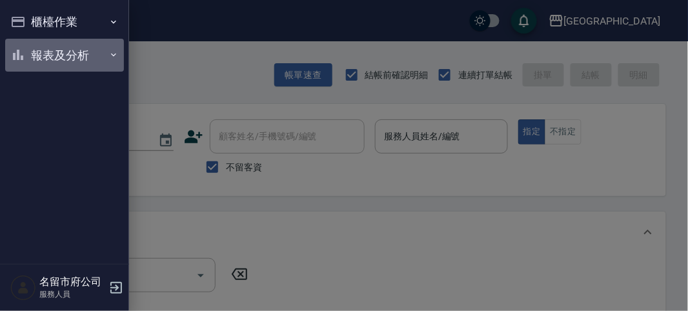
click at [64, 57] on button "報表及分析" at bounding box center [64, 56] width 119 height 34
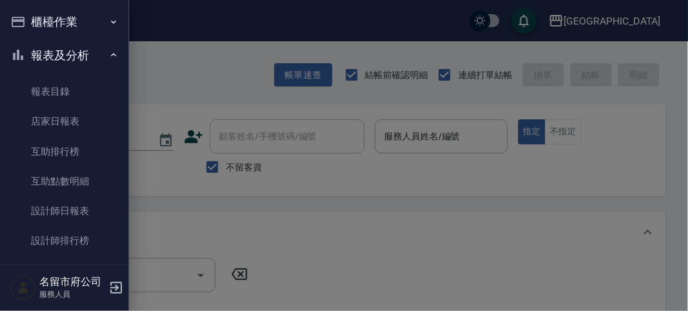
click at [64, 57] on button "報表及分析" at bounding box center [64, 56] width 119 height 34
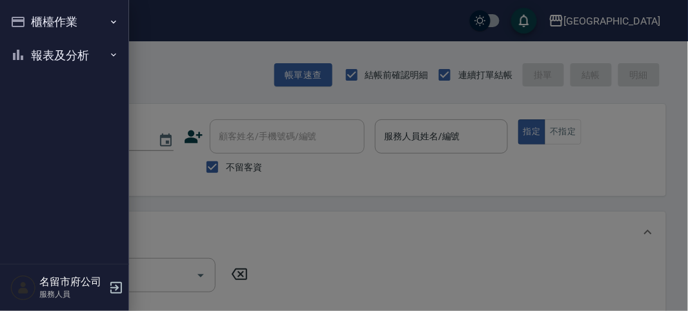
click at [64, 57] on button "報表及分析" at bounding box center [64, 56] width 119 height 34
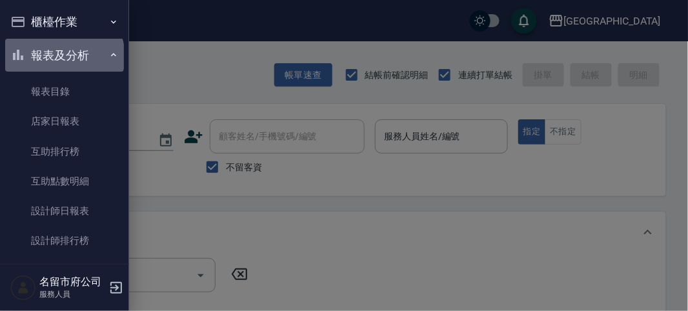
click at [63, 56] on button "報表及分析" at bounding box center [64, 56] width 119 height 34
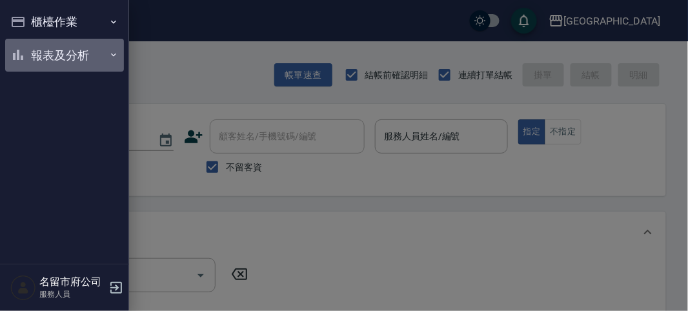
click at [75, 53] on button "報表及分析" at bounding box center [64, 56] width 119 height 34
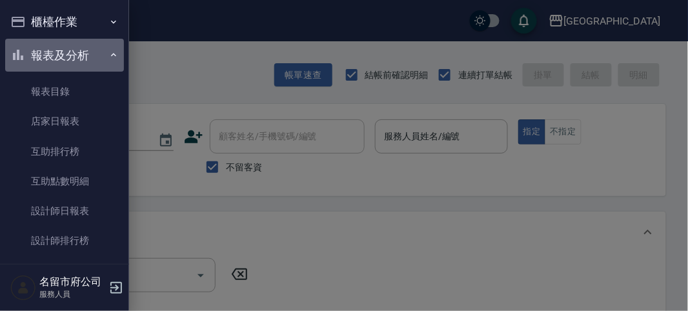
click at [76, 54] on button "報表及分析" at bounding box center [64, 56] width 119 height 34
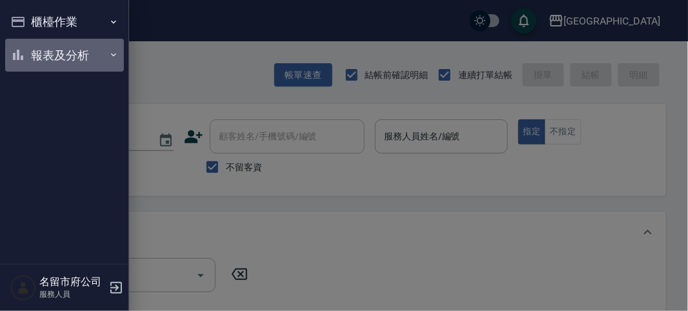
click at [76, 54] on button "報表及分析" at bounding box center [64, 56] width 119 height 34
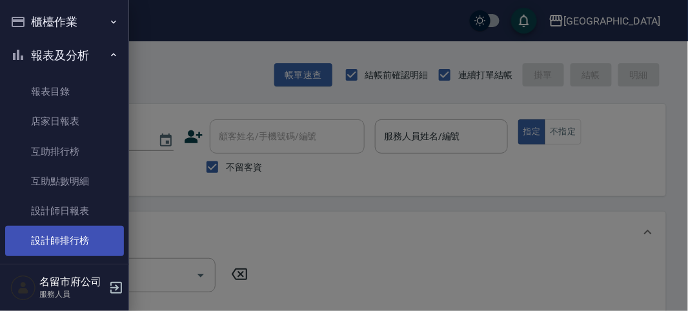
click at [84, 246] on link "設計師排行榜" at bounding box center [64, 241] width 119 height 30
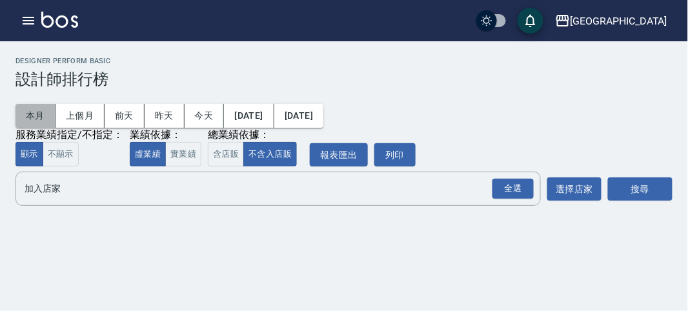
click at [36, 112] on button "本月" at bounding box center [35, 116] width 40 height 24
click at [491, 187] on button "全選" at bounding box center [513, 188] width 46 height 25
click at [507, 188] on div "全選" at bounding box center [512, 189] width 41 height 20
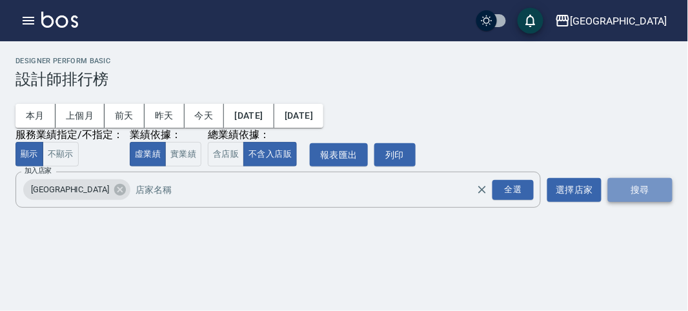
click at [636, 183] on button "搜尋" at bounding box center [640, 190] width 64 height 24
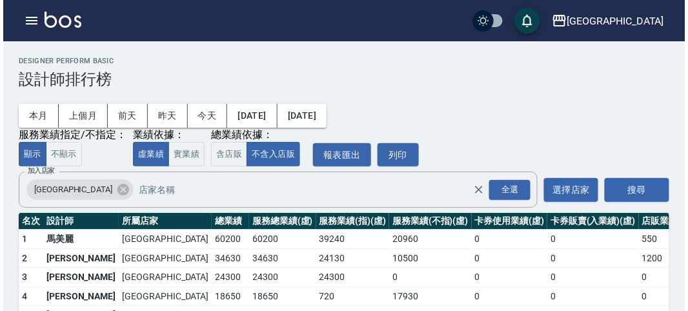
scroll to position [113, 0]
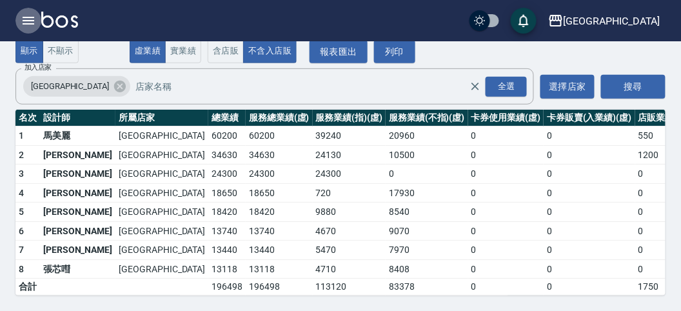
click at [24, 23] on icon "button" at bounding box center [28, 20] width 15 height 15
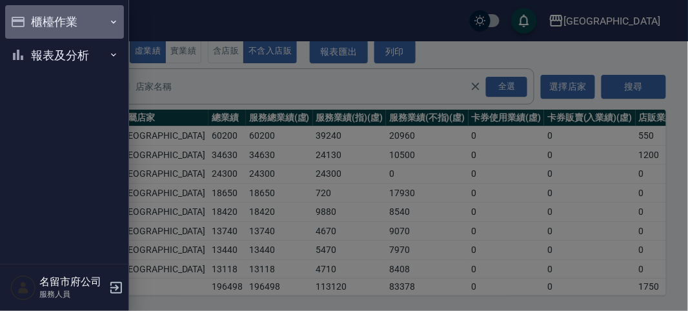
click at [30, 23] on button "櫃檯作業" at bounding box center [64, 22] width 119 height 34
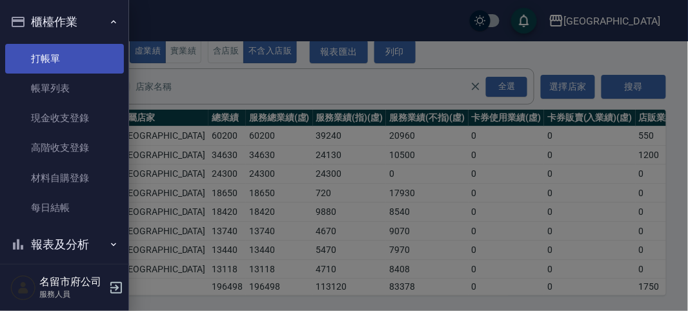
click at [59, 57] on link "打帳單" at bounding box center [64, 59] width 119 height 30
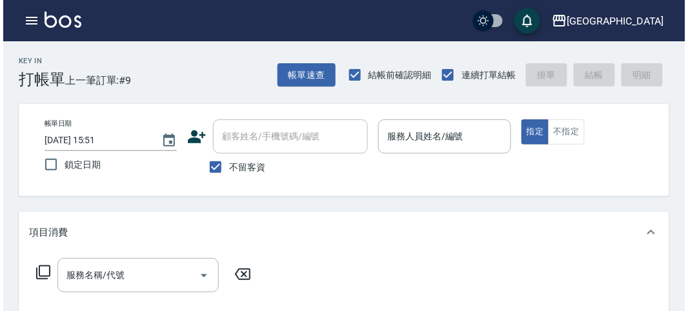
scroll to position [72, 0]
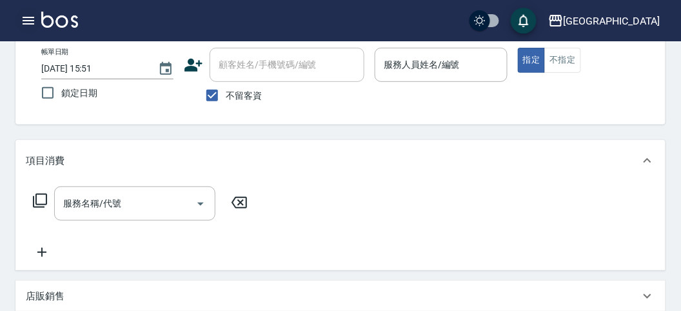
click at [32, 23] on icon "button" at bounding box center [29, 21] width 12 height 8
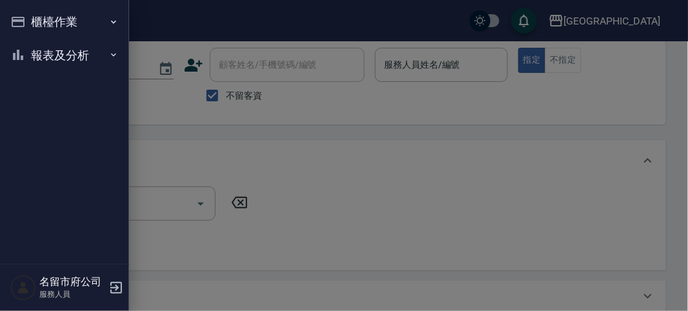
click at [52, 55] on button "報表及分析" at bounding box center [64, 56] width 119 height 34
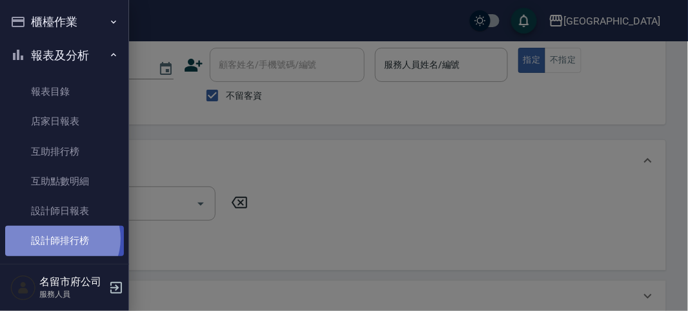
click at [61, 239] on link "設計師排行榜" at bounding box center [64, 241] width 119 height 30
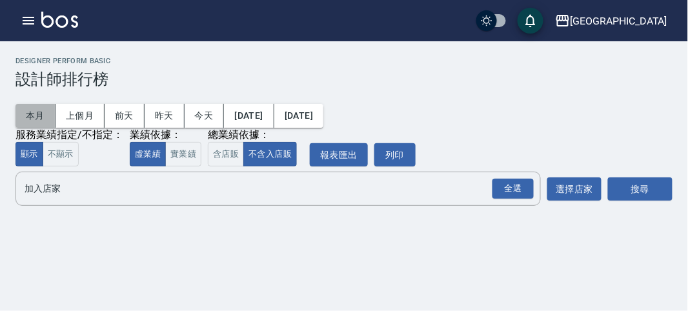
click at [37, 114] on button "本月" at bounding box center [35, 116] width 40 height 24
click at [41, 114] on button "本月" at bounding box center [35, 116] width 40 height 24
click at [507, 187] on div "全選" at bounding box center [512, 189] width 41 height 20
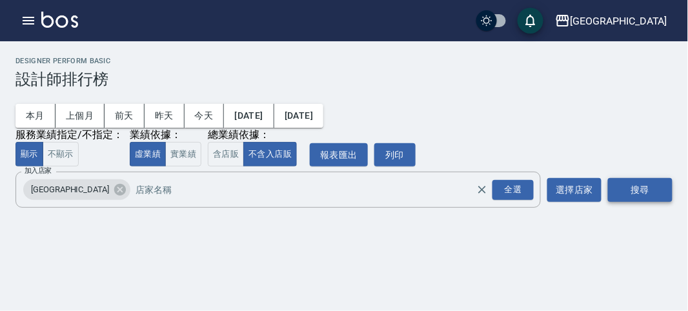
click at [644, 189] on button "搜尋" at bounding box center [640, 190] width 64 height 24
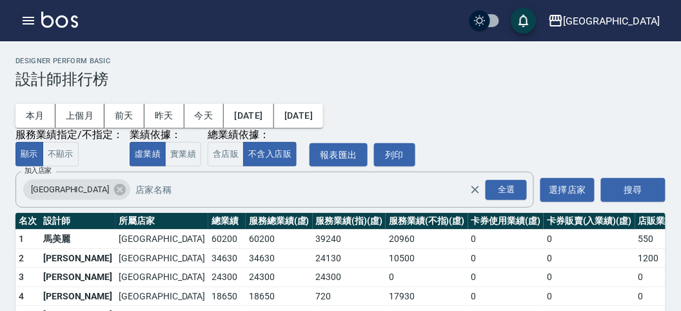
click at [26, 15] on icon "button" at bounding box center [28, 20] width 15 height 15
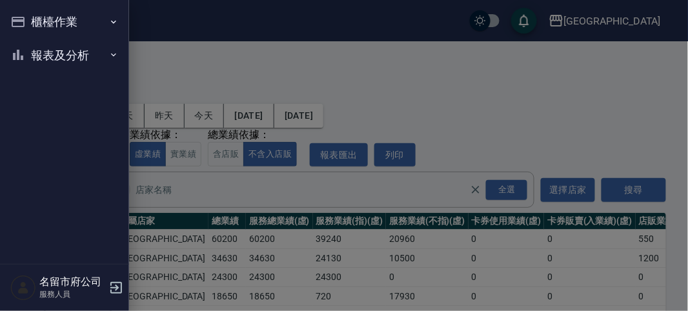
click at [26, 15] on button "櫃檯作業" at bounding box center [64, 22] width 119 height 34
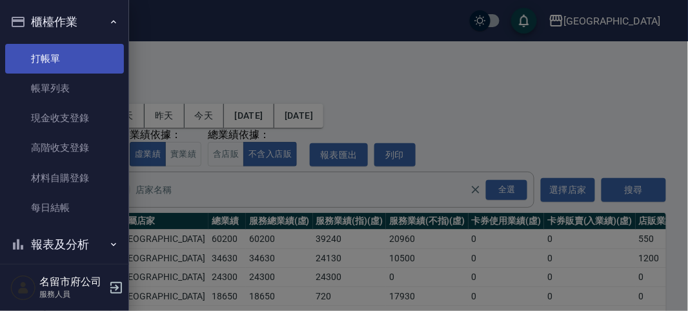
click at [56, 61] on link "打帳單" at bounding box center [64, 59] width 119 height 30
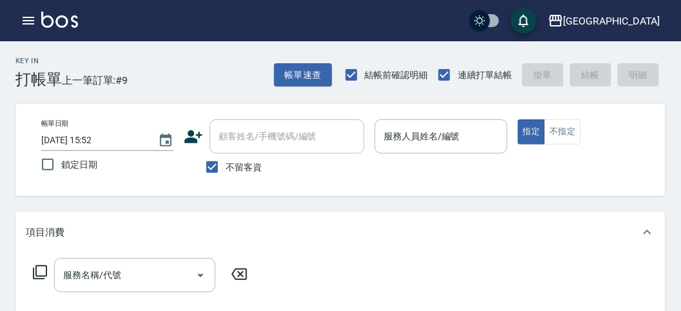
click at [233, 66] on div "Key In 打帳單 上一筆訂單:#9 帳單速查 結帳前確認明細 連續打單結帳 掛單 結帳 明細" at bounding box center [333, 64] width 666 height 47
click at [217, 87] on div "Key In 打帳單 上一筆訂單:#9 帳單速查 結帳前確認明細 連續打單結帳 掛單 結帳 明細" at bounding box center [333, 64] width 666 height 47
